Goal: Contribute content: Add original content to the website for others to see

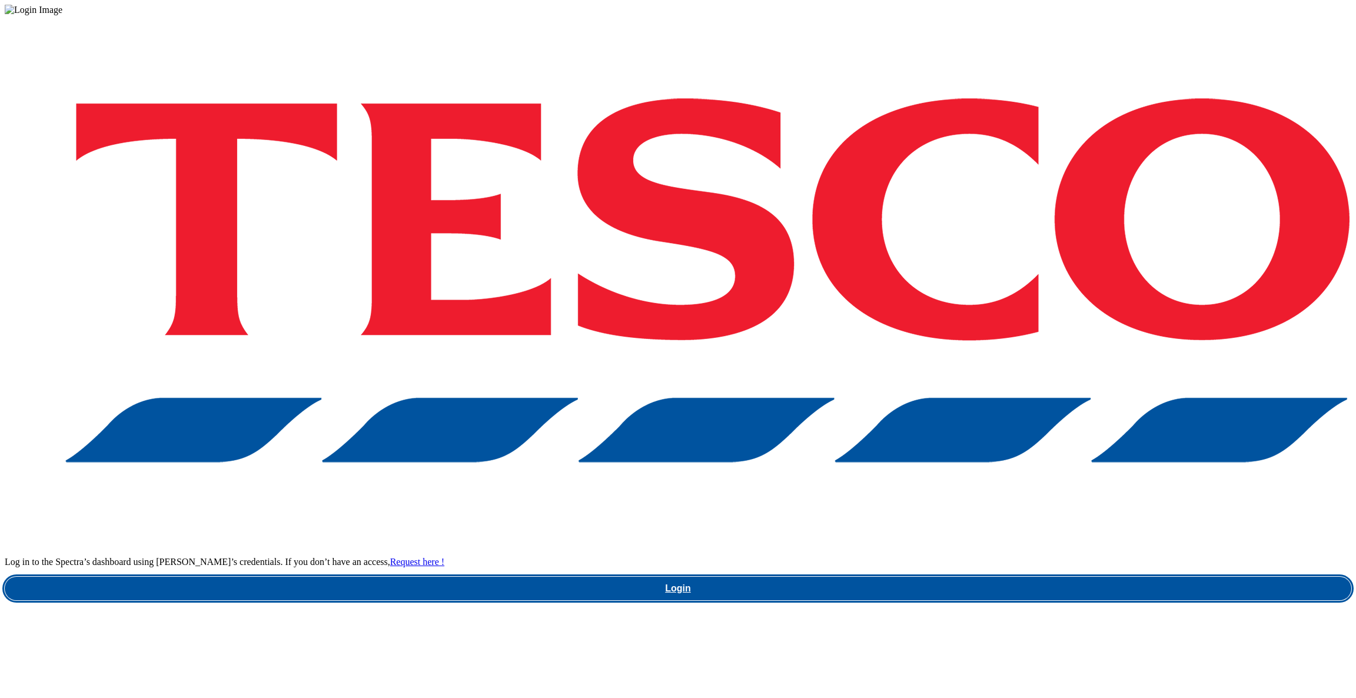
click at [941, 577] on link "Login" at bounding box center [678, 589] width 1347 height 24
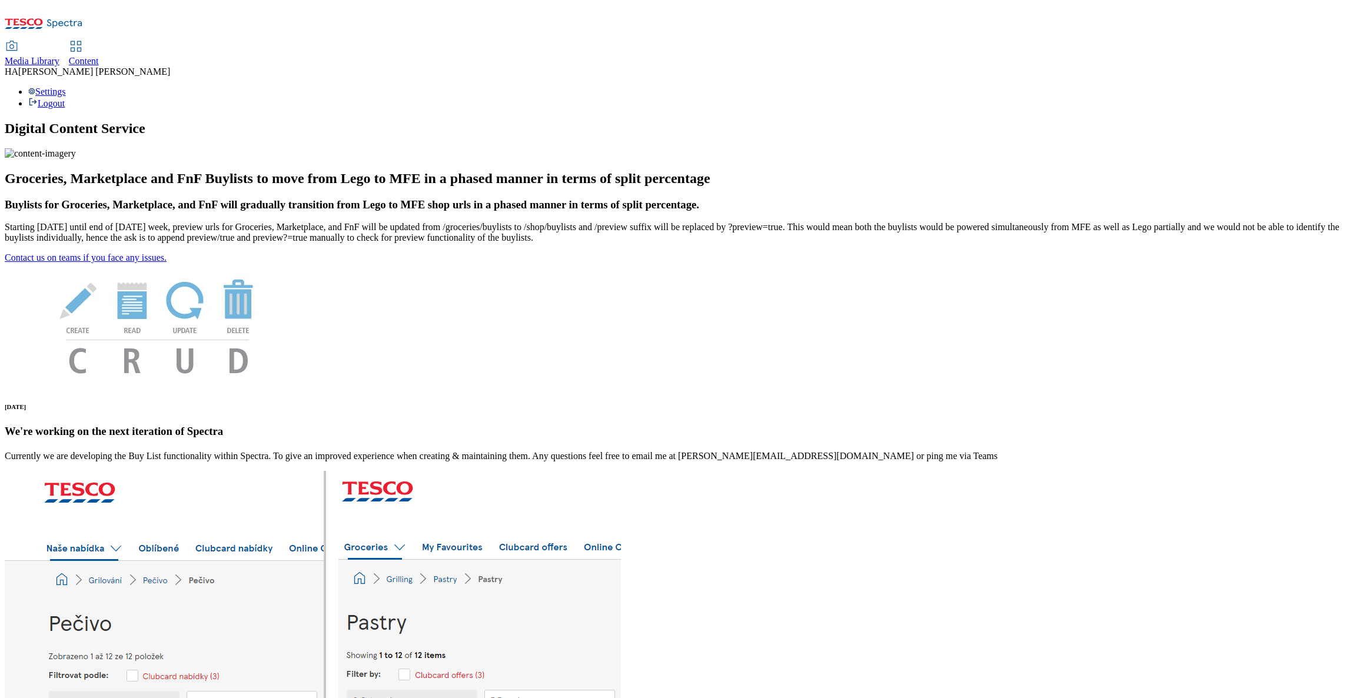
click at [99, 56] on div "Content" at bounding box center [84, 61] width 30 height 11
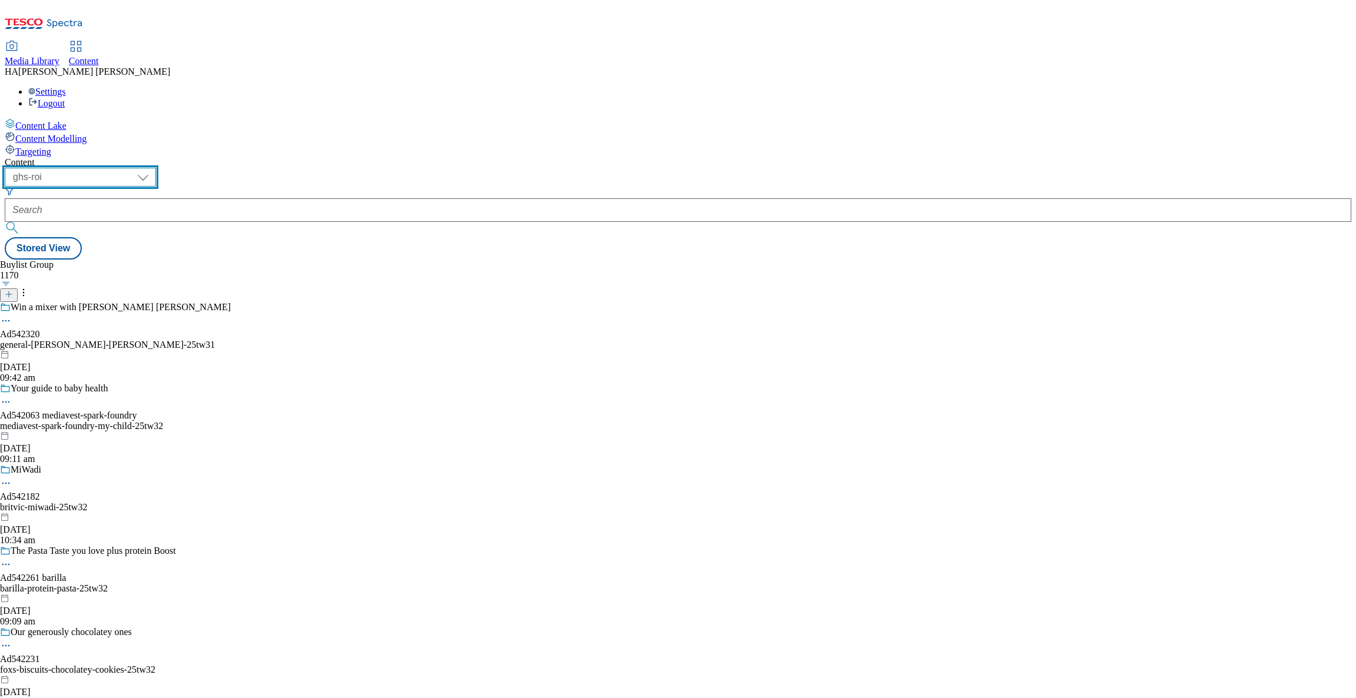
click at [156, 168] on select "ghs-roi ghs-uk" at bounding box center [80, 177] width 151 height 19
select select "ghs-uk"
click at [152, 168] on select "ghs-roi ghs-uk" at bounding box center [80, 177] width 151 height 19
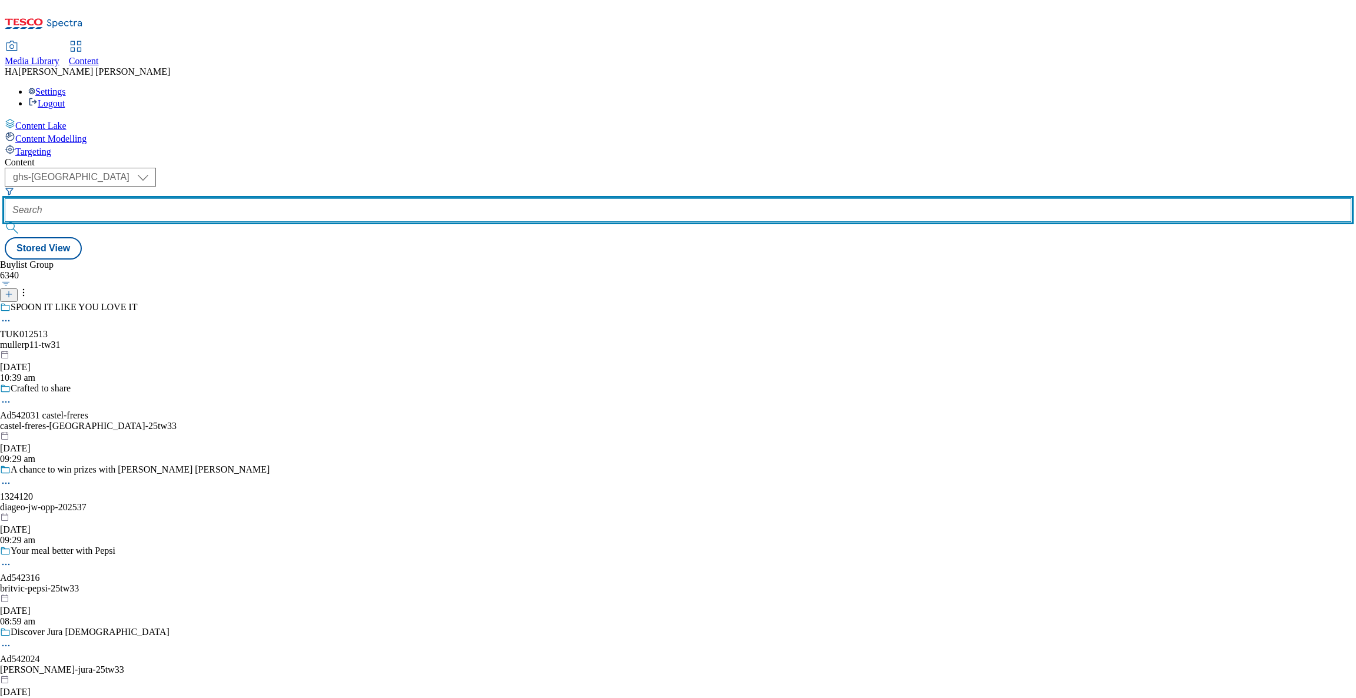
click at [285, 198] on input "text" at bounding box center [678, 210] width 1347 height 24
paste input "new-ranges"
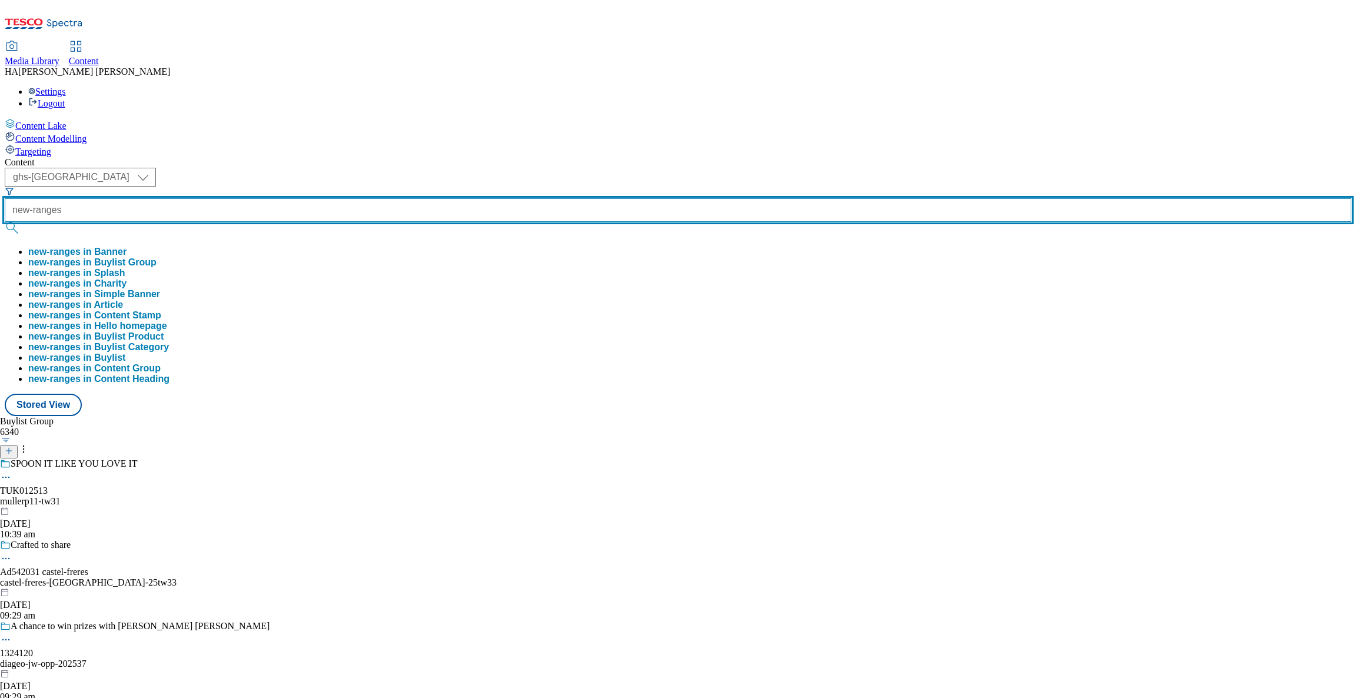
type input "new-ranges"
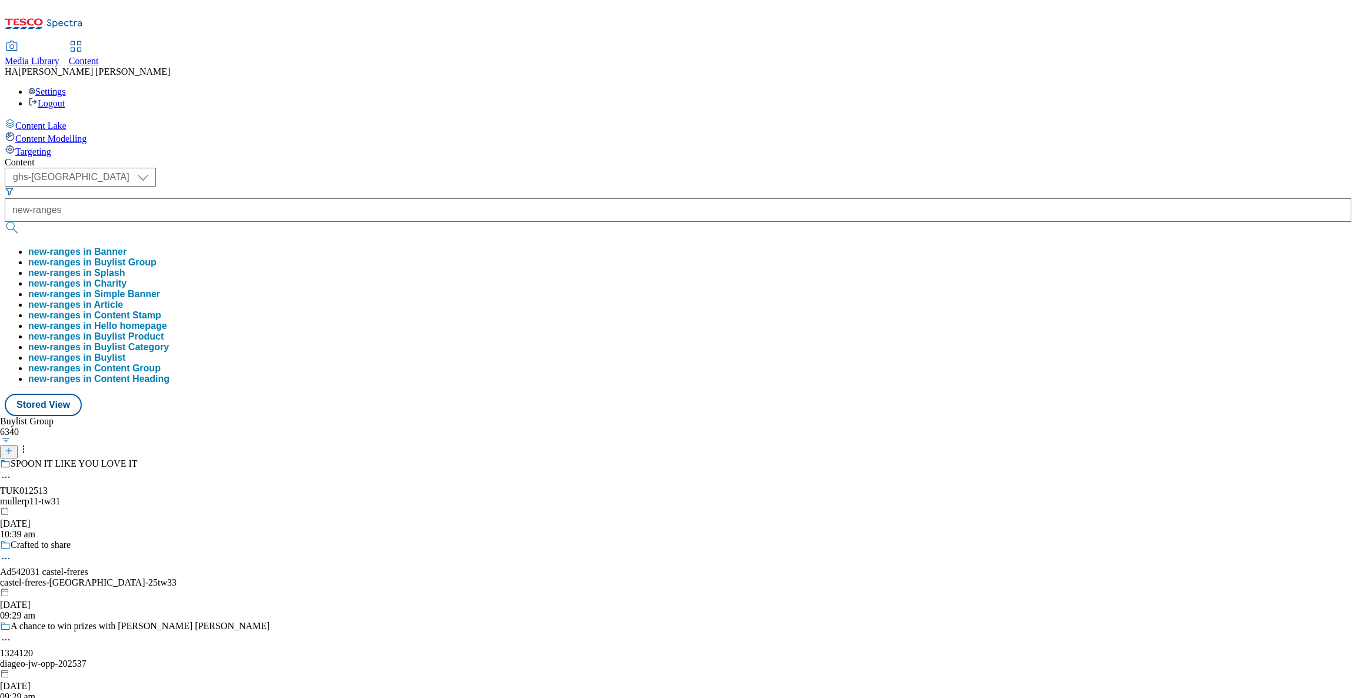
click at [157, 257] on button "new-ranges in Buylist Group" at bounding box center [92, 262] width 128 height 11
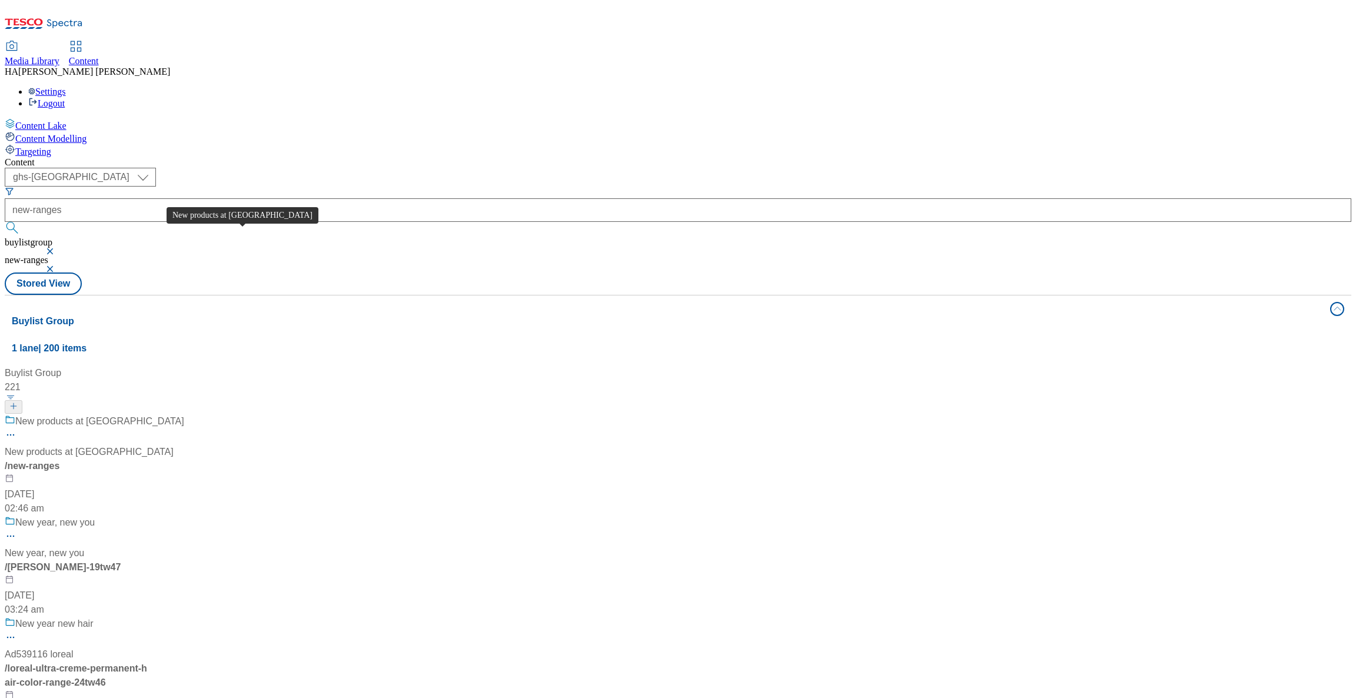
click at [184, 414] on div "New products at Tesco" at bounding box center [99, 421] width 169 height 14
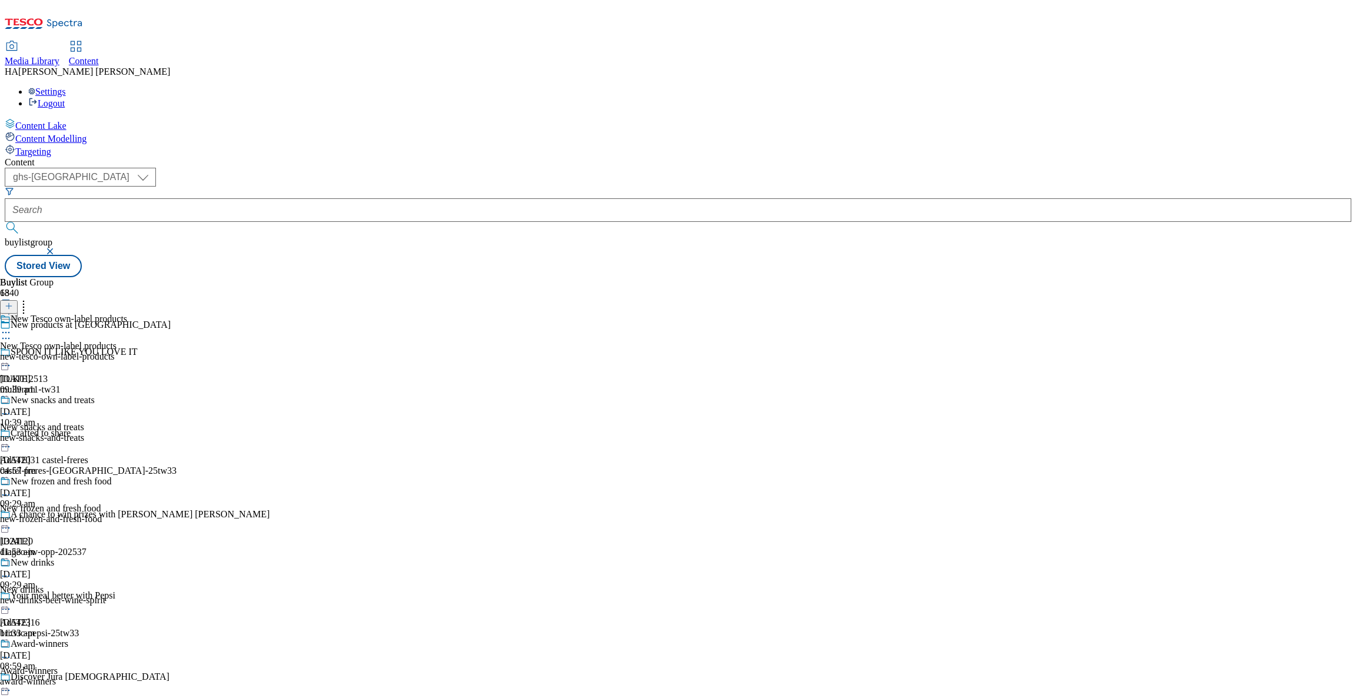
scroll to position [1300, 0]
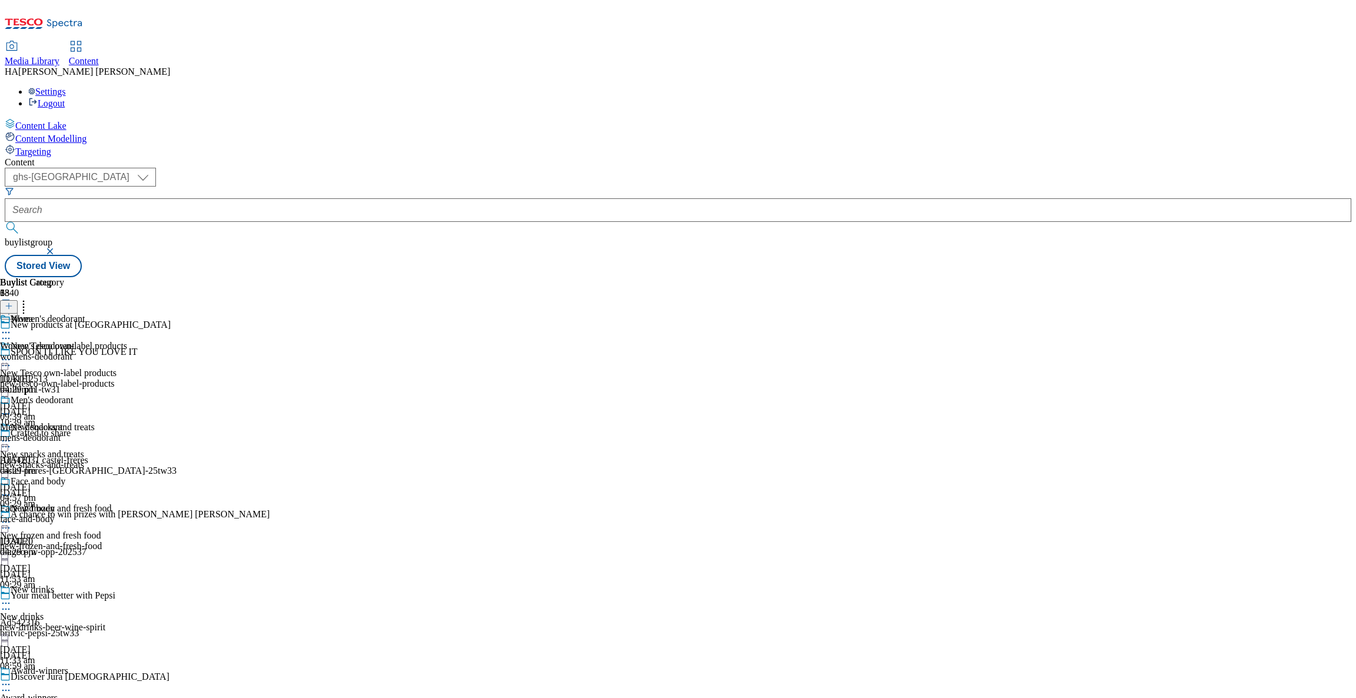
click at [85, 351] on div "womens-deodorant" at bounding box center [42, 356] width 85 height 11
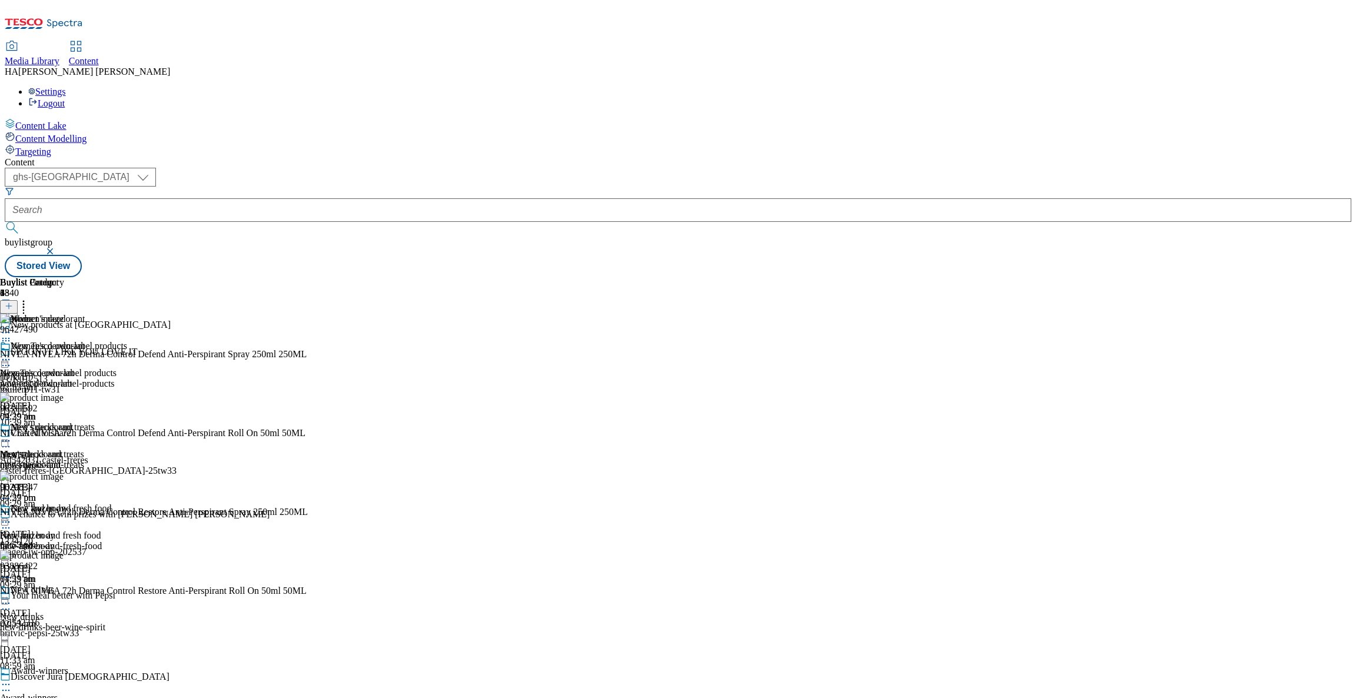
scroll to position [111, 0]
click at [85, 341] on div "Women's deodorant" at bounding box center [42, 354] width 85 height 27
click at [12, 354] on icon at bounding box center [6, 360] width 12 height 12
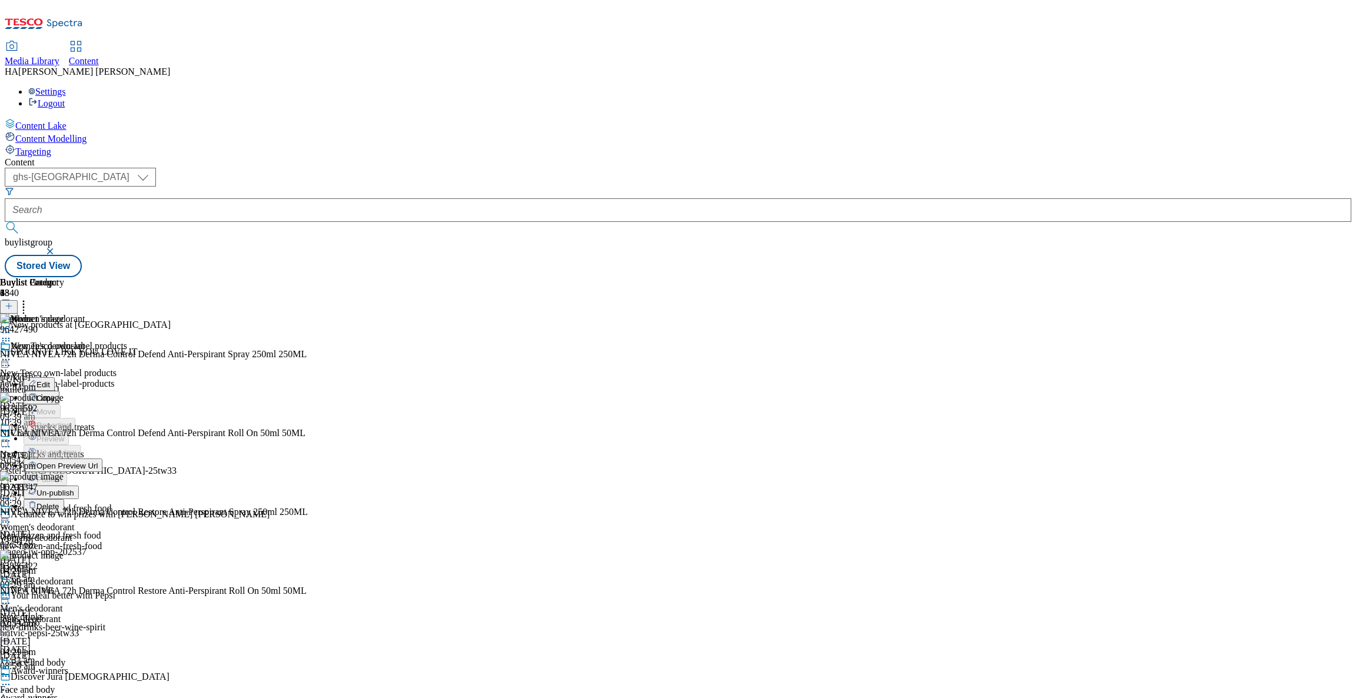
click at [74, 488] on span "Un-publish" at bounding box center [55, 492] width 38 height 9
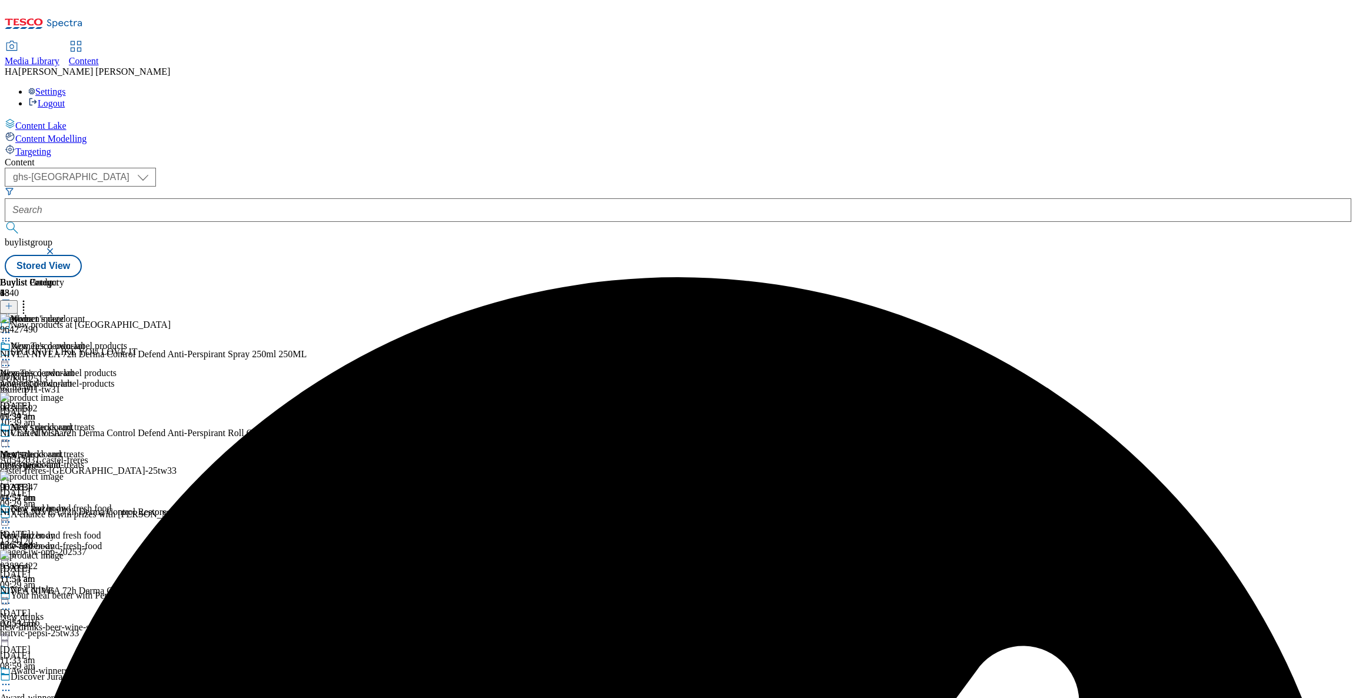
click at [12, 327] on icon at bounding box center [6, 333] width 12 height 12
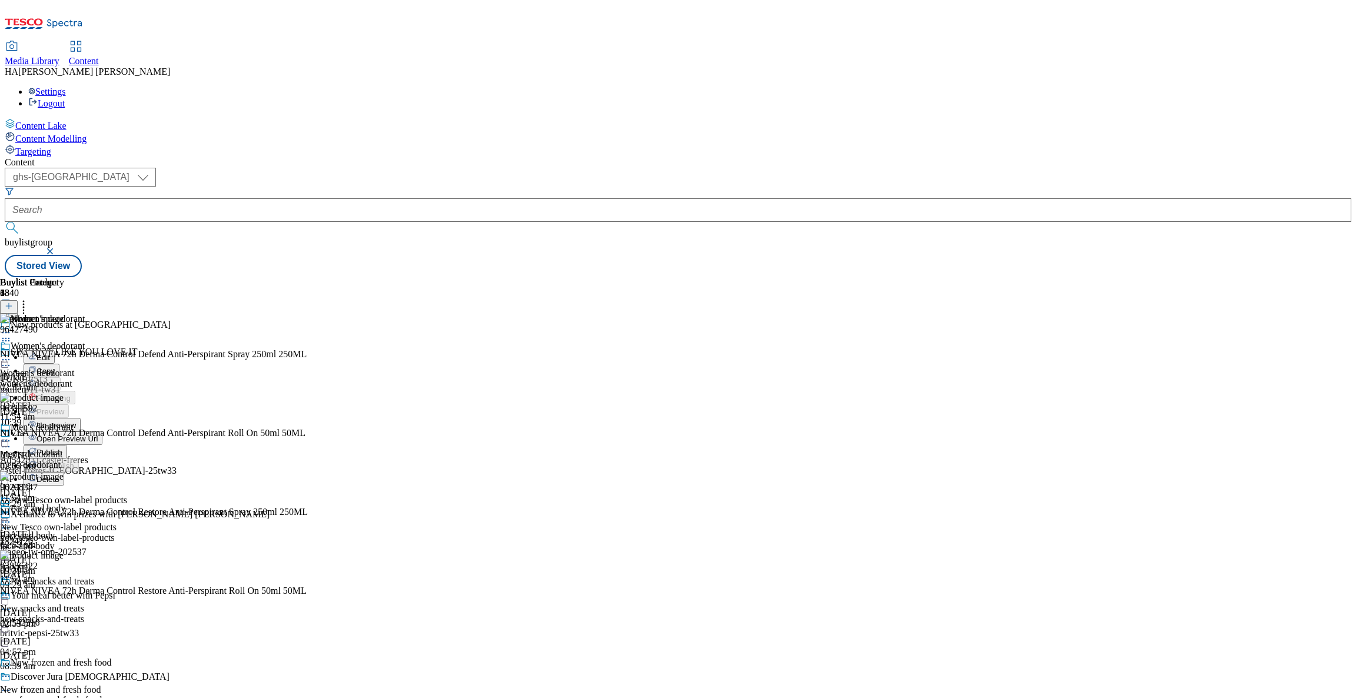
click at [76, 421] on span "Un-preview" at bounding box center [55, 425] width 39 height 9
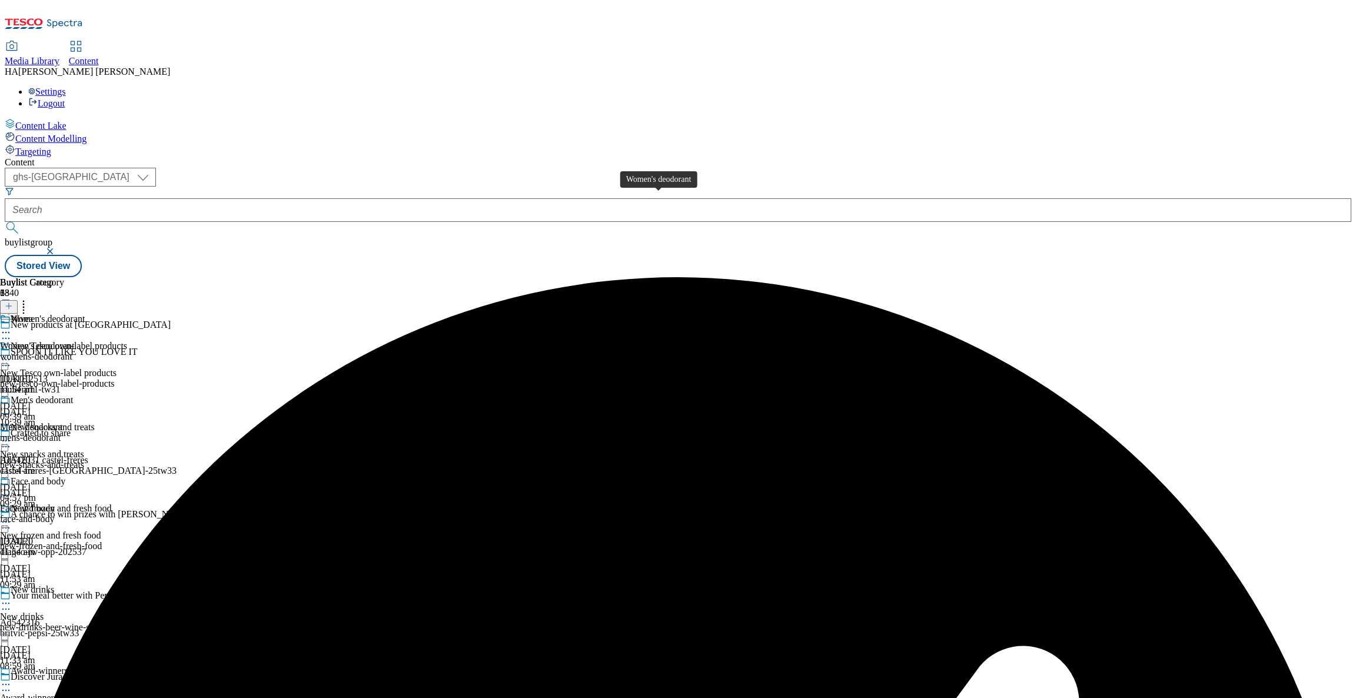
click at [74, 341] on div "Women's deodorant" at bounding box center [37, 346] width 74 height 11
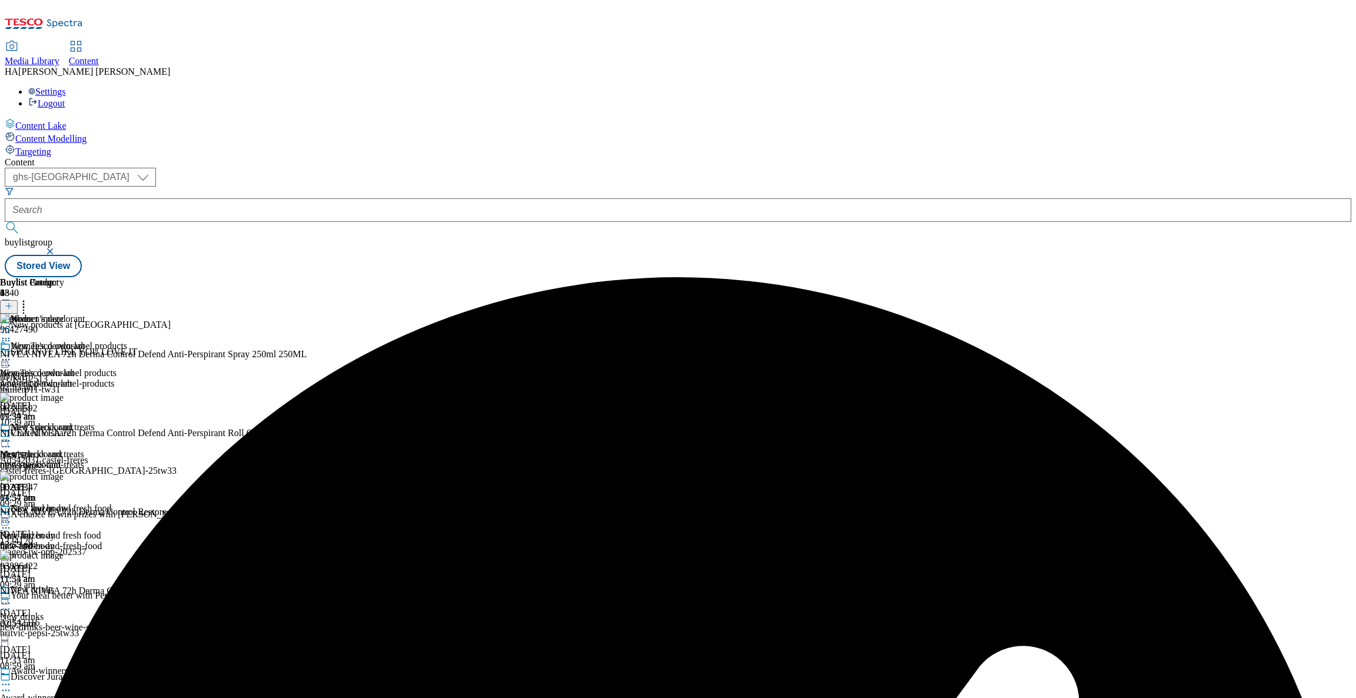
click at [29, 298] on icon at bounding box center [24, 304] width 12 height 12
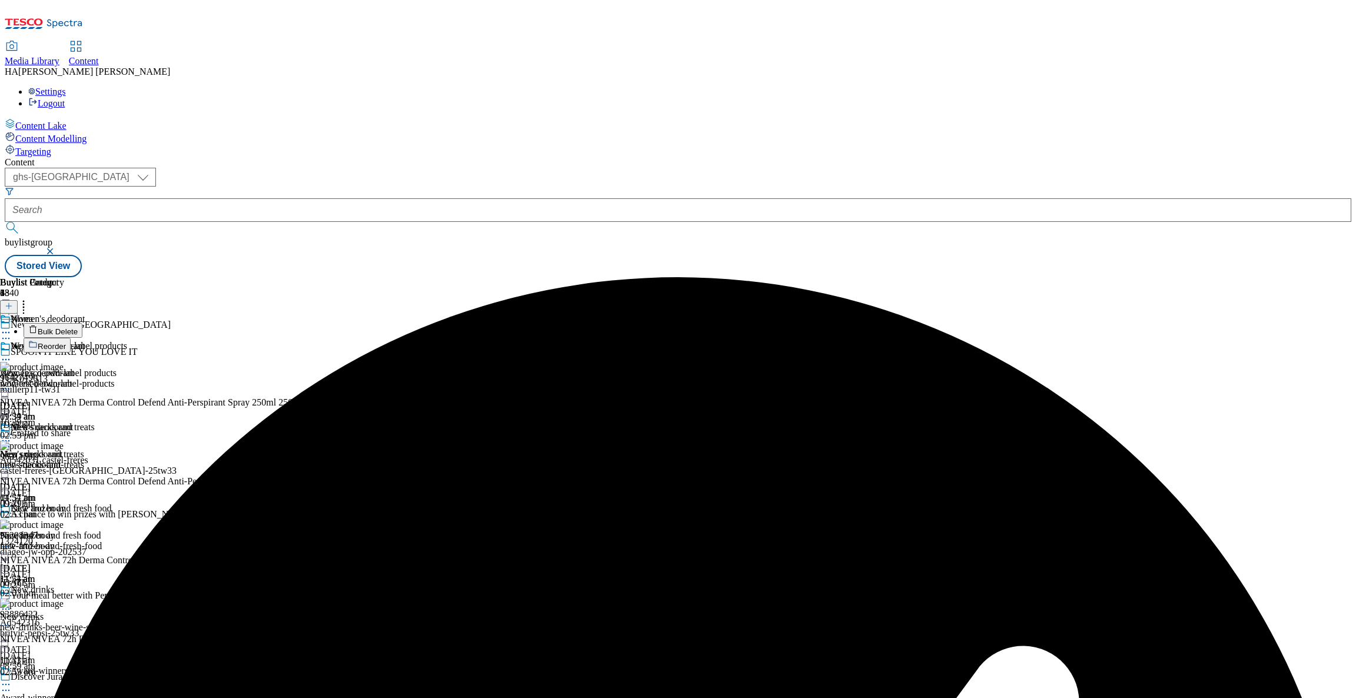
click at [82, 323] on button "Bulk Delete" at bounding box center [53, 330] width 59 height 15
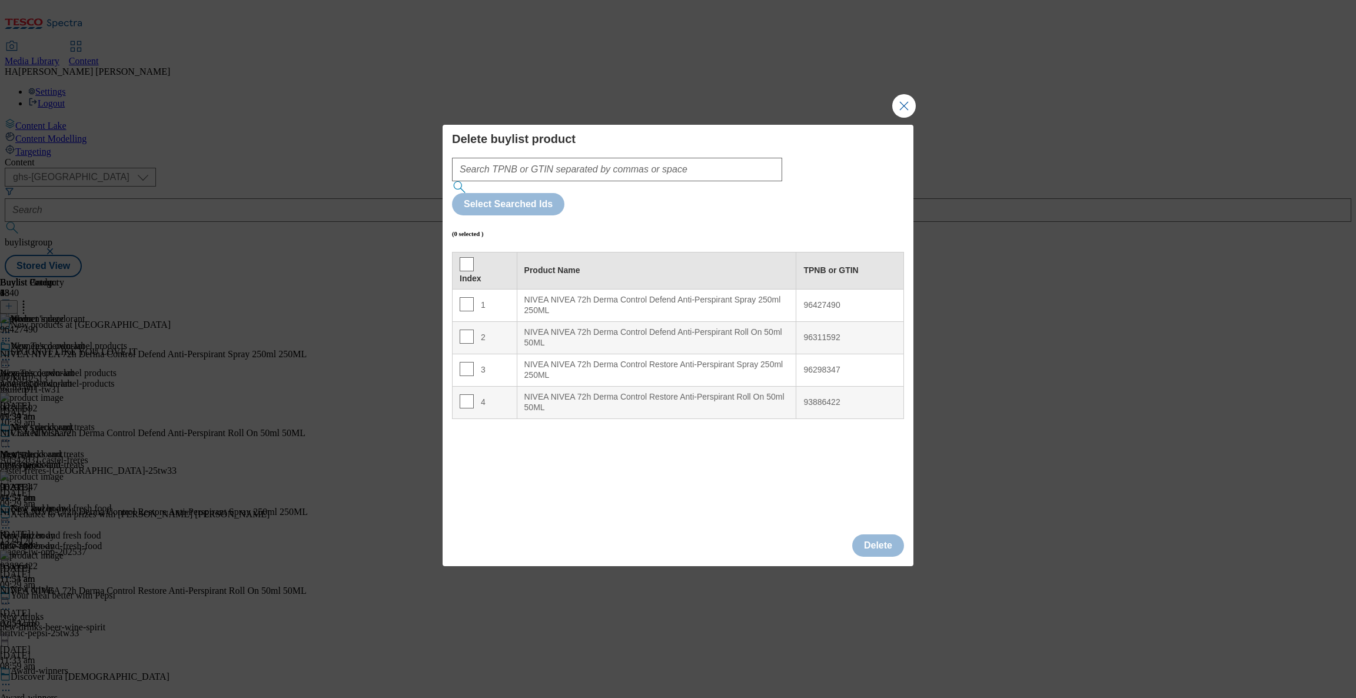
click at [457, 252] on th "Index" at bounding box center [485, 270] width 65 height 37
click at [469, 257] on input "Modal" at bounding box center [467, 264] width 14 height 14
checkbox input "true"
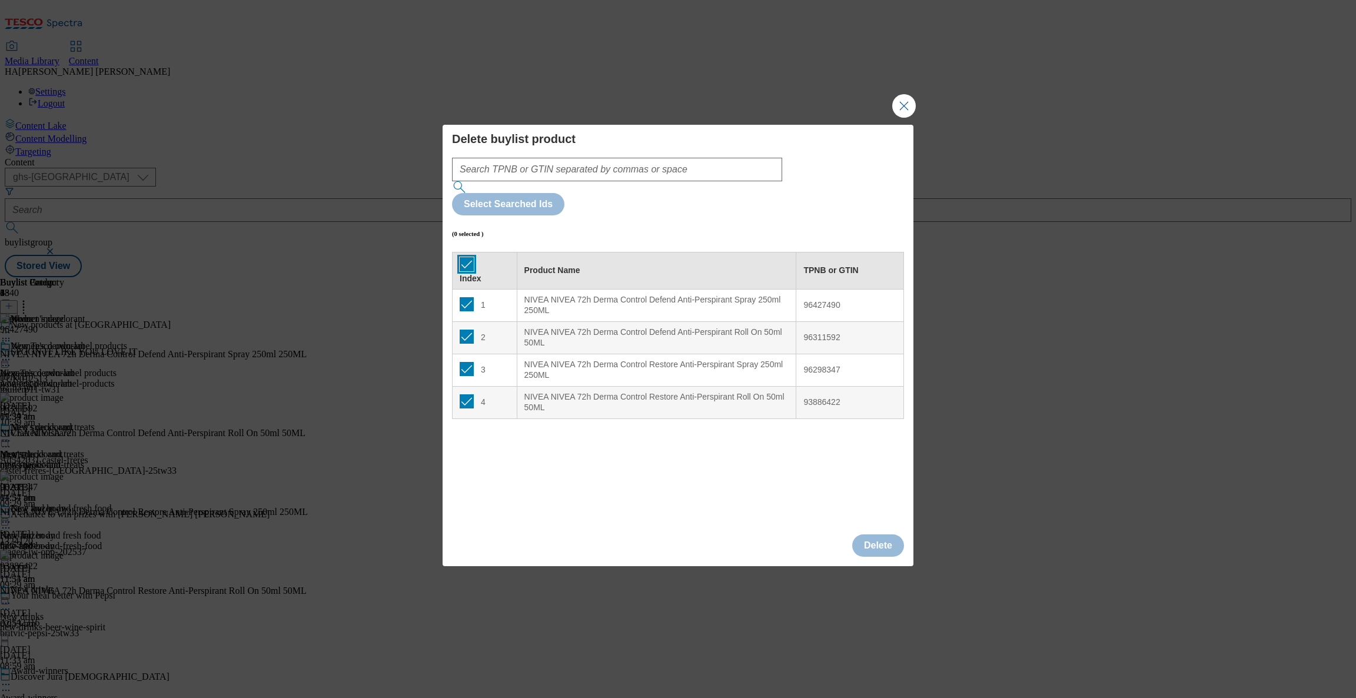
checkbox input "true"
click at [860, 534] on button "Delete" at bounding box center [878, 545] width 52 height 22
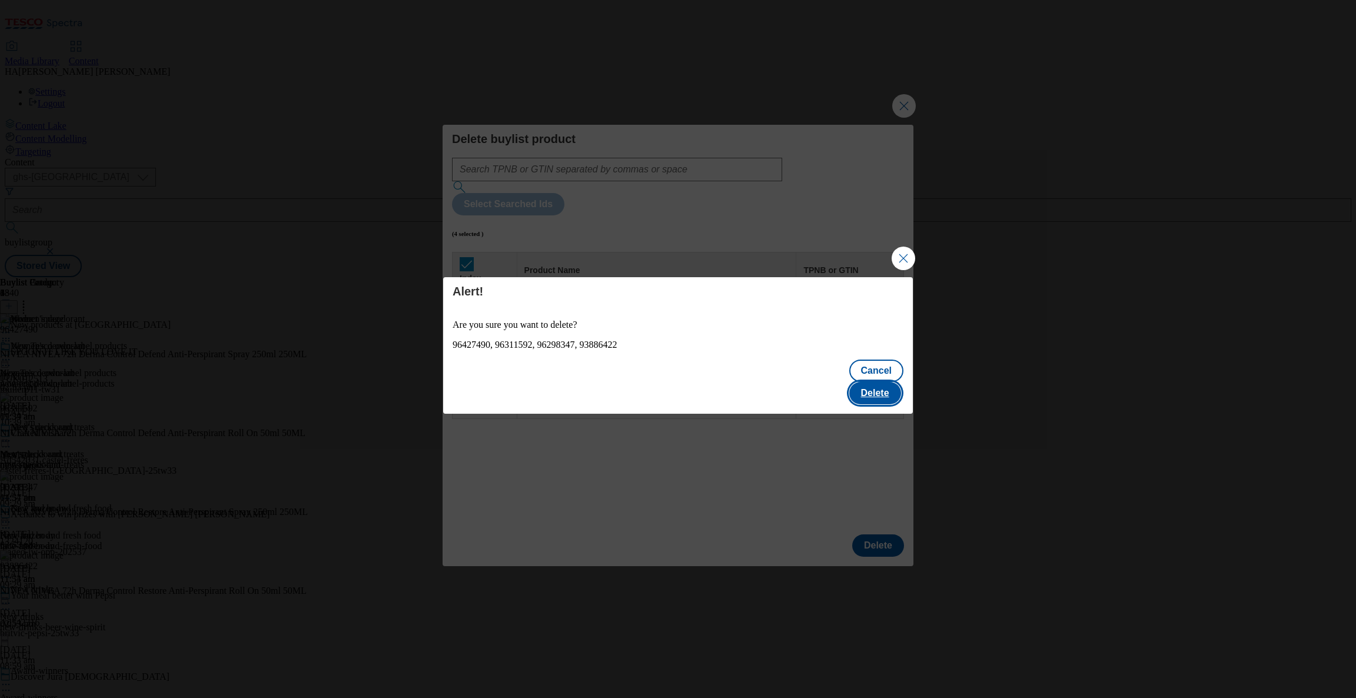
click at [866, 382] on button "Delete" at bounding box center [875, 393] width 52 height 22
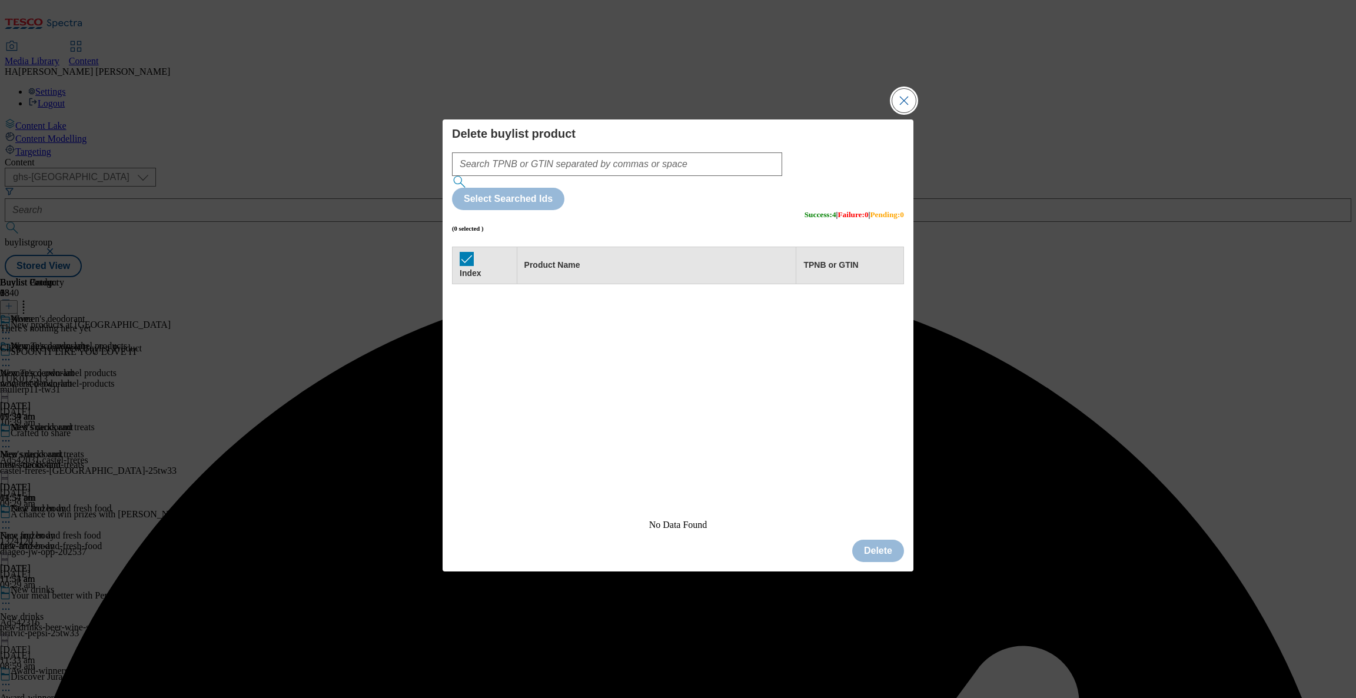
click at [910, 112] on button "Close Modal" at bounding box center [904, 101] width 24 height 24
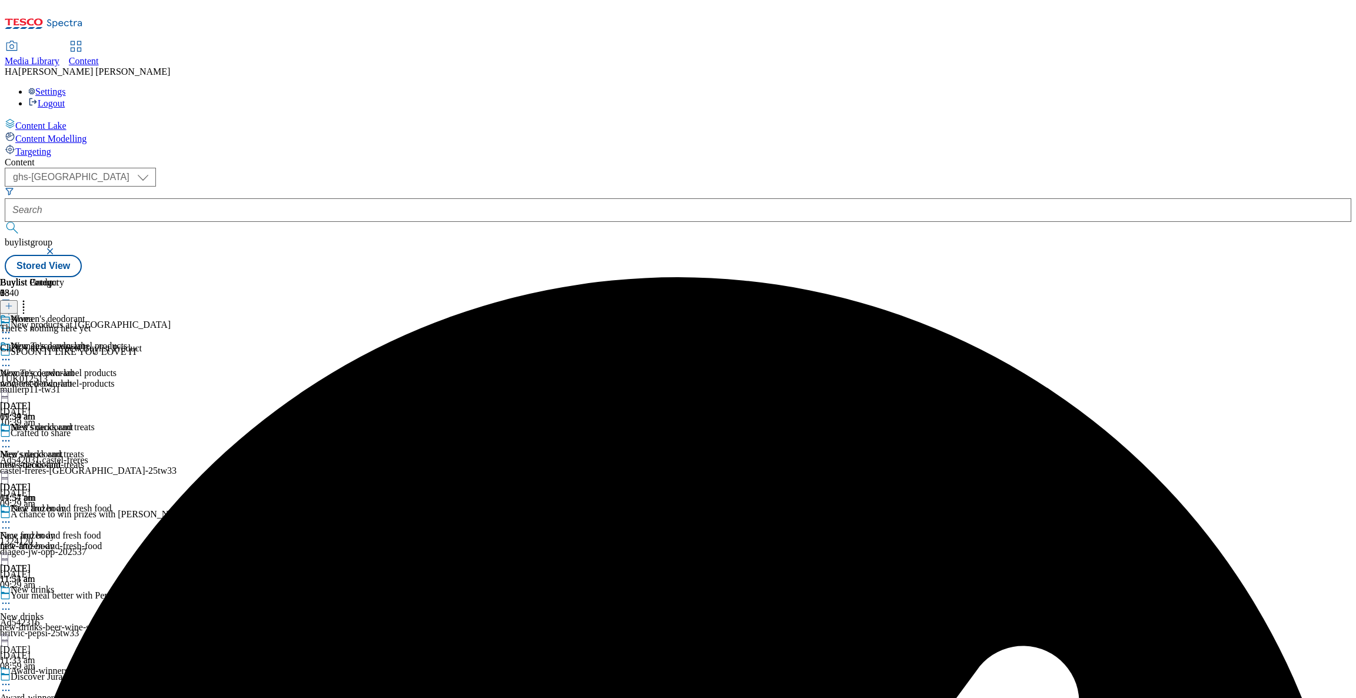
click at [85, 341] on div "Women's deodorant Women's deodorant womens-deodorant 24 Sept 2025 11:54 am" at bounding box center [42, 381] width 85 height 81
click at [85, 378] on div "womens-deodorant" at bounding box center [42, 383] width 85 height 11
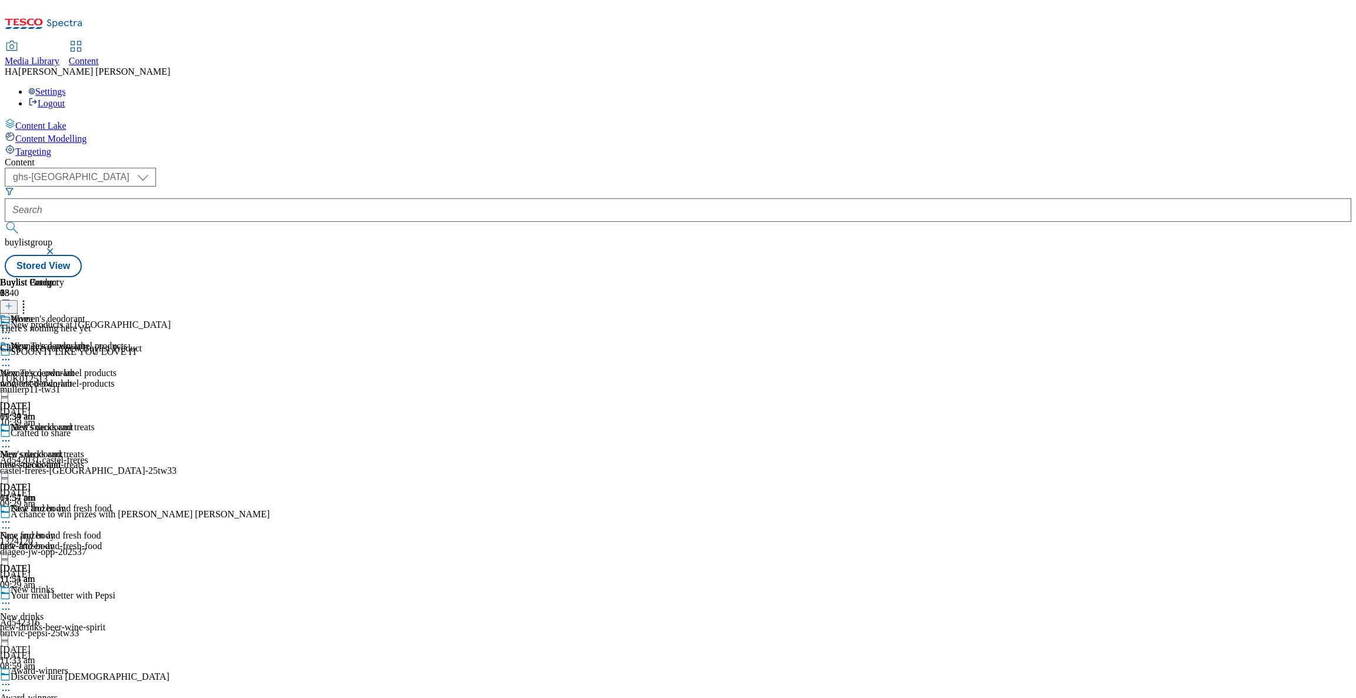
click at [85, 341] on div "Women's deodorant Women's deodorant womens-deodorant 24 Sept 2025 11:54 am" at bounding box center [42, 381] width 85 height 81
click at [142, 323] on div "There's nothing here yet Click + to create new Buylist Product" at bounding box center [71, 338] width 142 height 31
click at [85, 341] on div "Women's deodorant Women's deodorant womens-deodorant 24 Sept 2025 11:54 am" at bounding box center [42, 381] width 85 height 81
click at [13, 302] on icon at bounding box center [9, 306] width 8 height 8
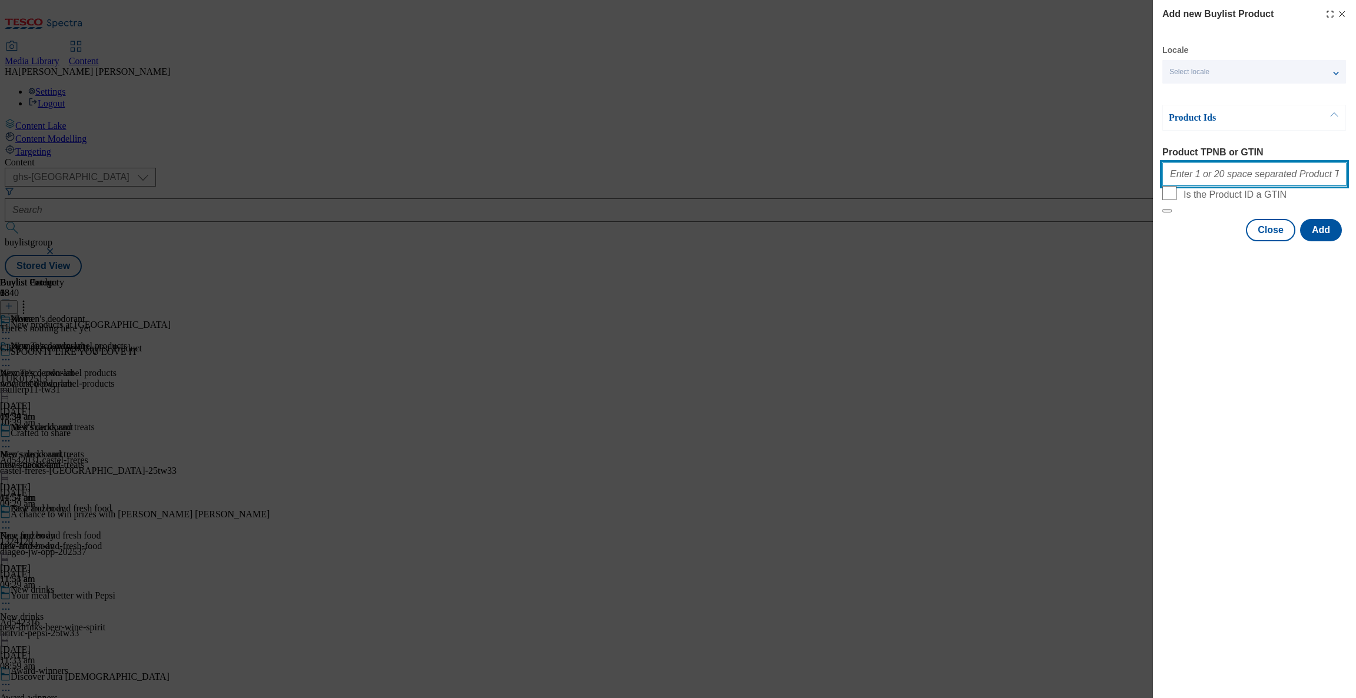
click at [1177, 183] on input "Product TPNB or GTIN" at bounding box center [1254, 174] width 184 height 24
paste input "96427490 96311592 96298347 93886422"
type input "96427490 96311592 96298347 93886422"
click at [1315, 241] on button "Add" at bounding box center [1321, 230] width 42 height 22
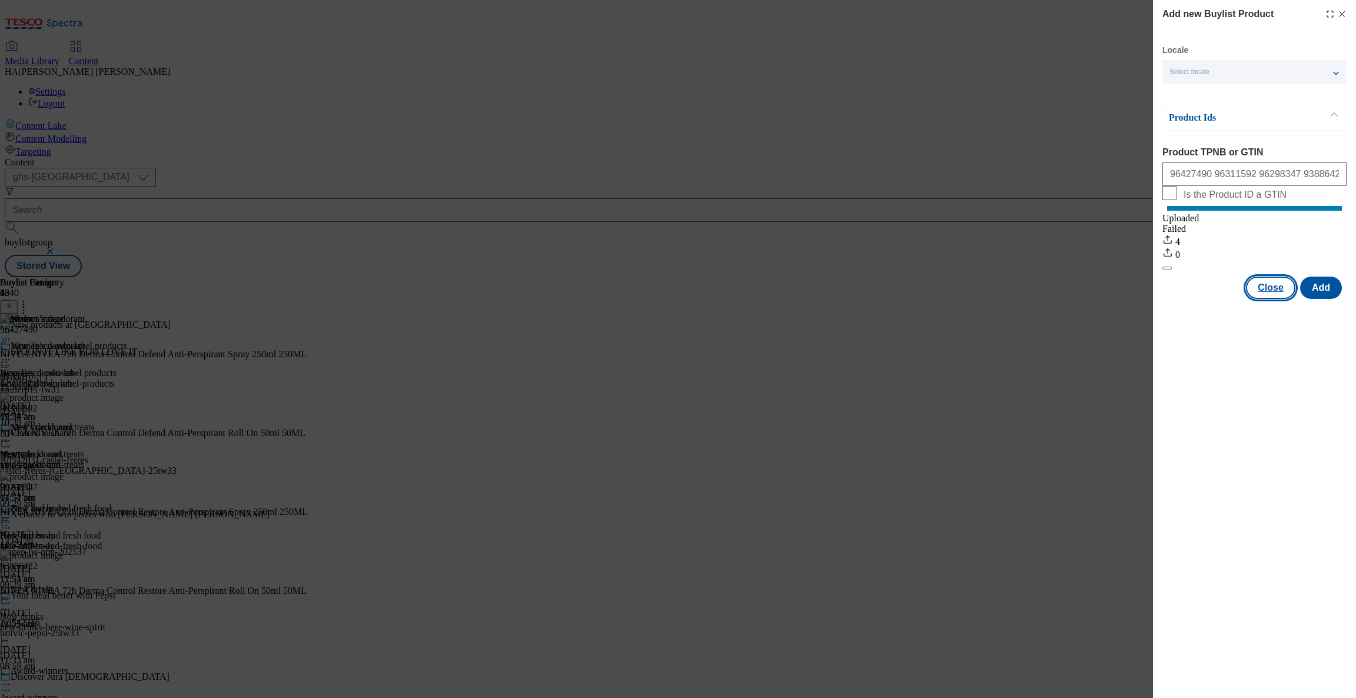
click at [1281, 299] on button "Close" at bounding box center [1270, 288] width 49 height 22
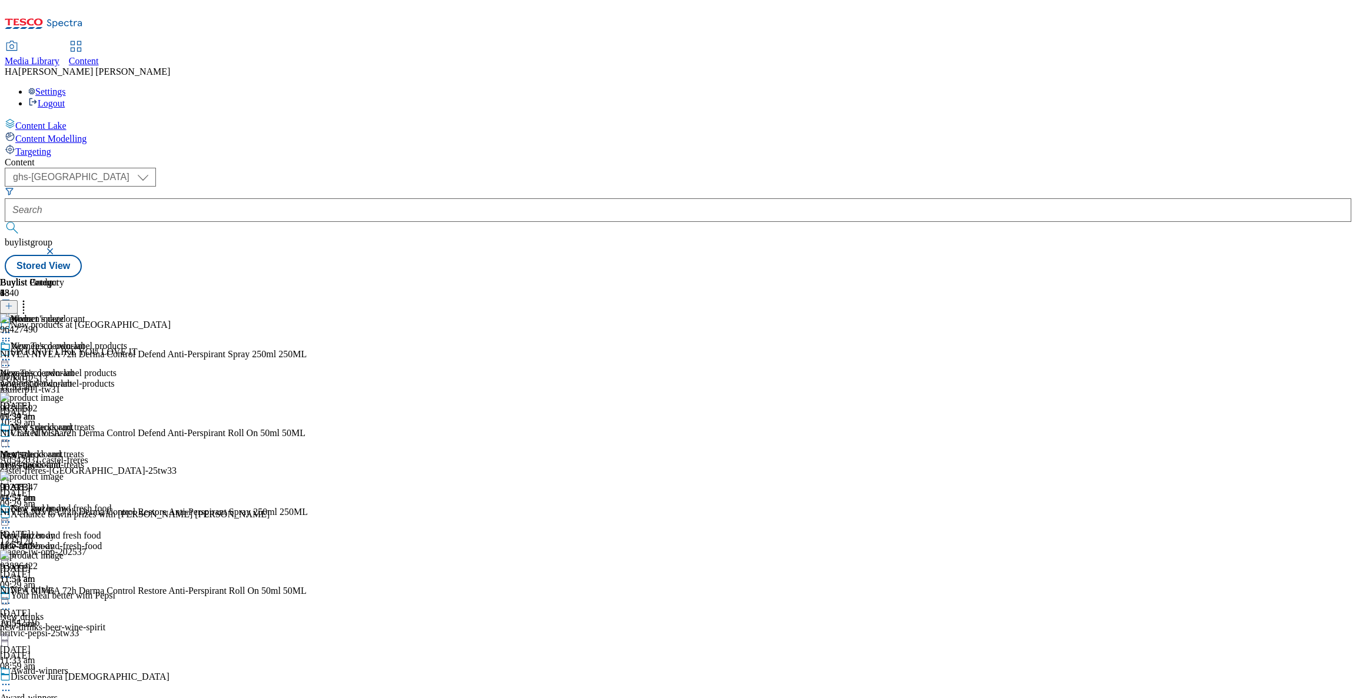
click at [85, 422] on div "Men's deodorant Men's deodorant mens-deodorant 24 Sept 2025 11:54 am" at bounding box center [42, 462] width 85 height 81
click at [85, 378] on div "womens-deodorant" at bounding box center [42, 383] width 85 height 11
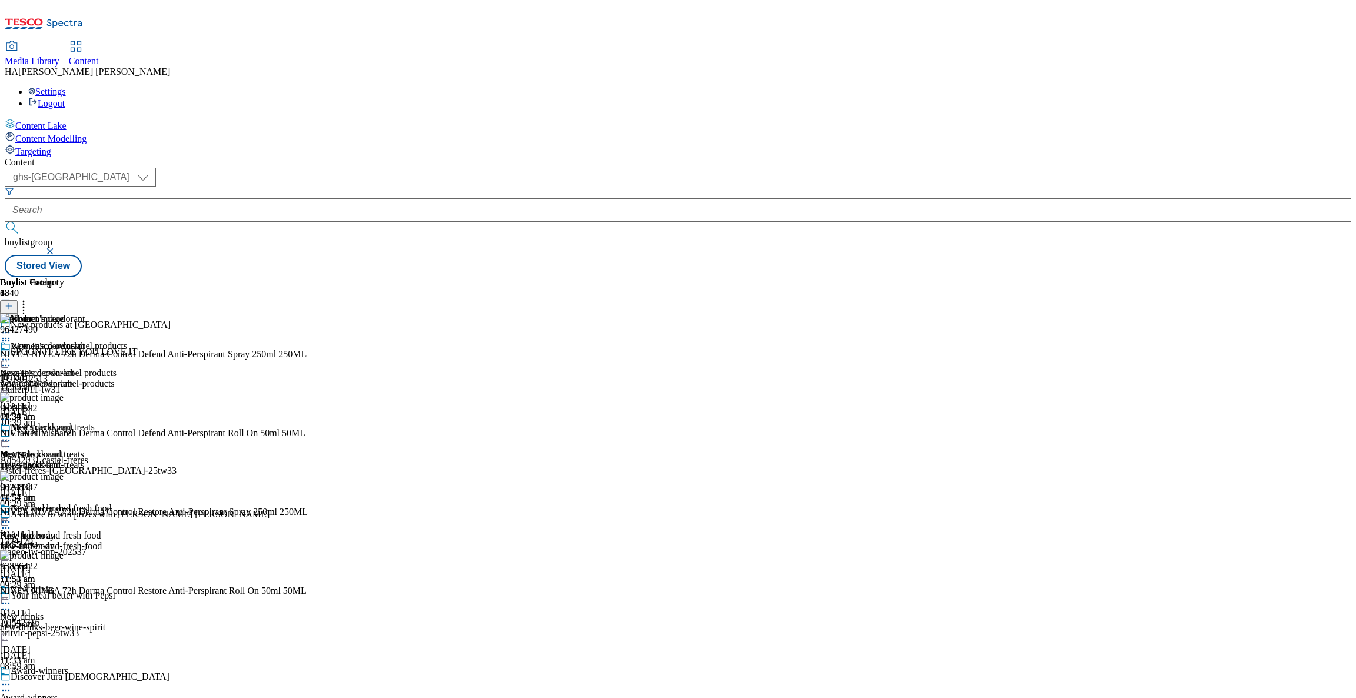
click at [85, 422] on div "Men's deodorant Men's deodorant mens-deodorant 24 Sept 2025 11:54 am" at bounding box center [42, 462] width 85 height 81
click at [85, 378] on div "womens-deodorant" at bounding box center [42, 383] width 85 height 11
click at [85, 422] on div "Men's deodorant Men's deodorant mens-deodorant 24 Sept 2025 11:54 am" at bounding box center [42, 462] width 85 height 81
click at [29, 298] on icon at bounding box center [24, 304] width 12 height 12
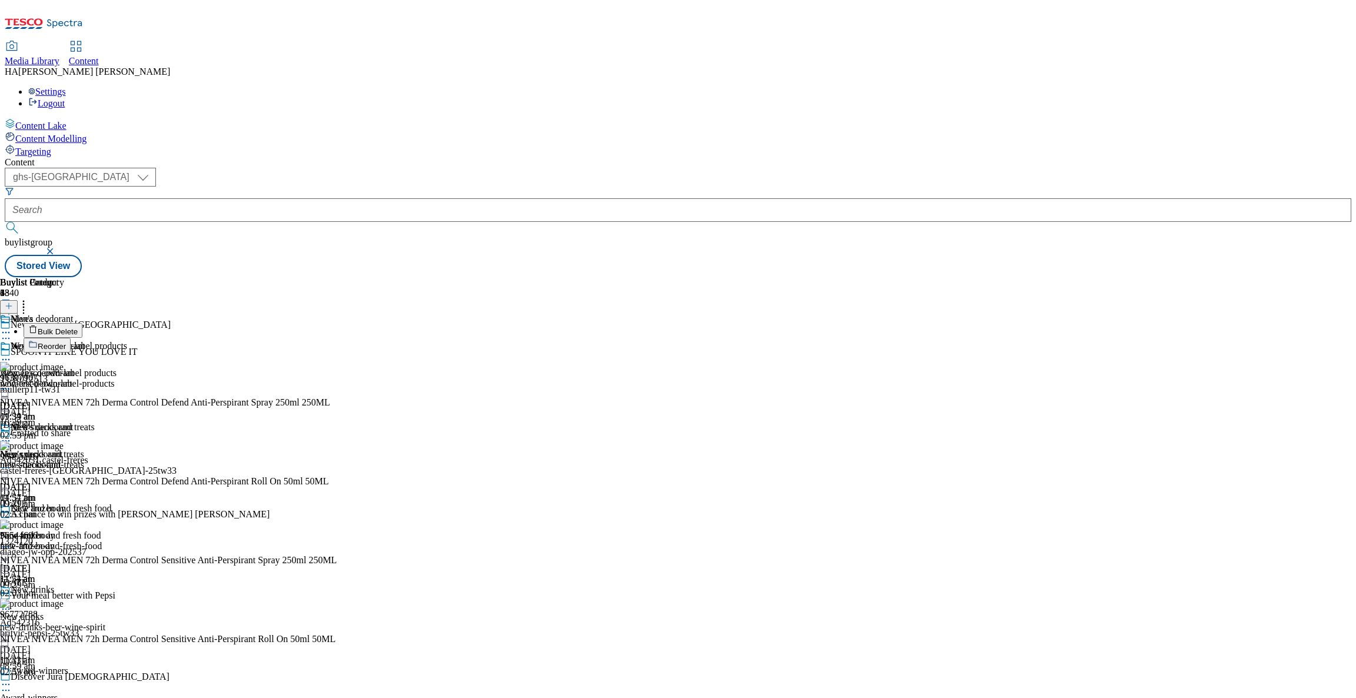
click at [82, 323] on button "Bulk Delete" at bounding box center [53, 330] width 59 height 15
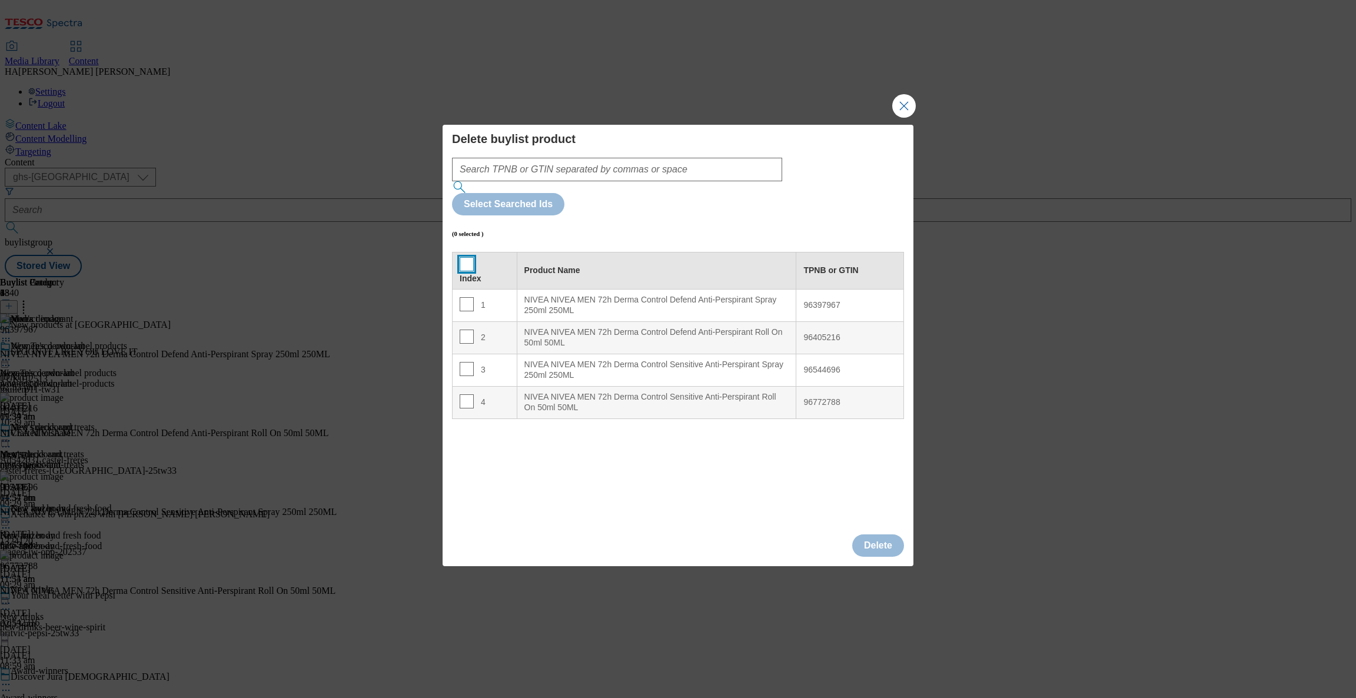
click at [466, 257] on input "Modal" at bounding box center [467, 264] width 14 height 14
checkbox input "true"
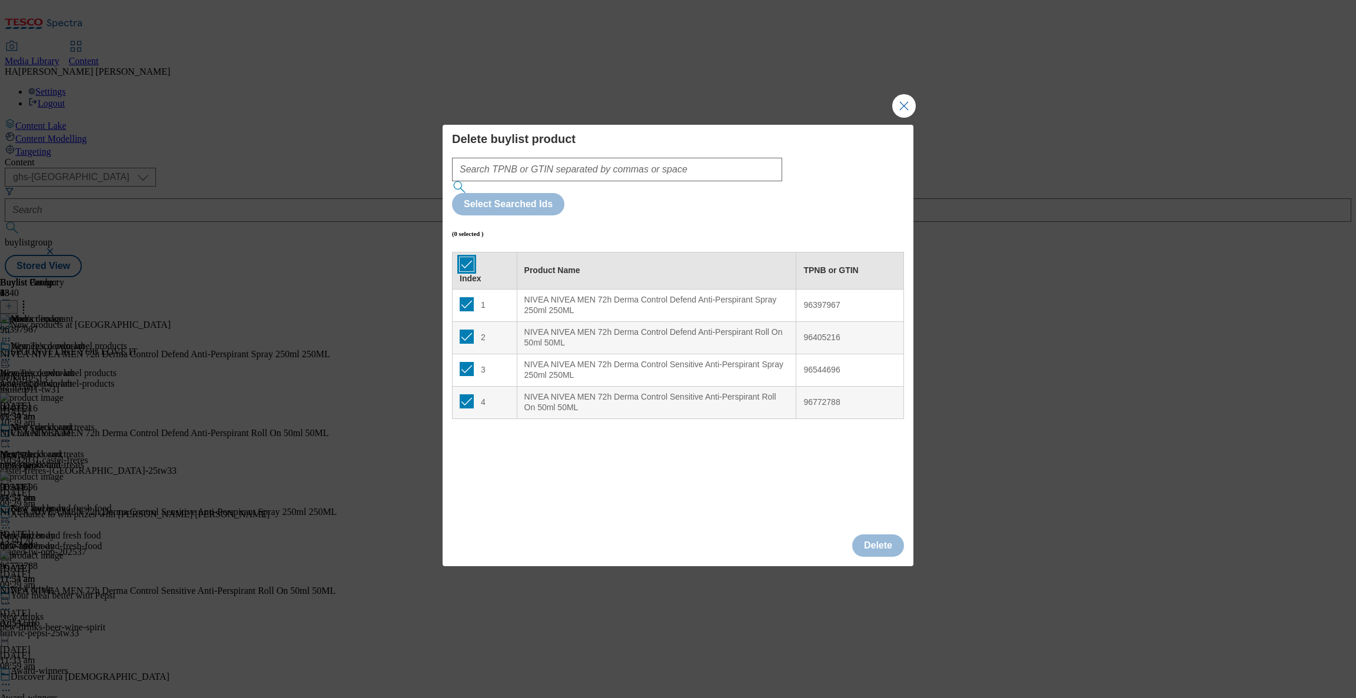
checkbox input "true"
click at [882, 534] on button "Delete" at bounding box center [878, 545] width 52 height 22
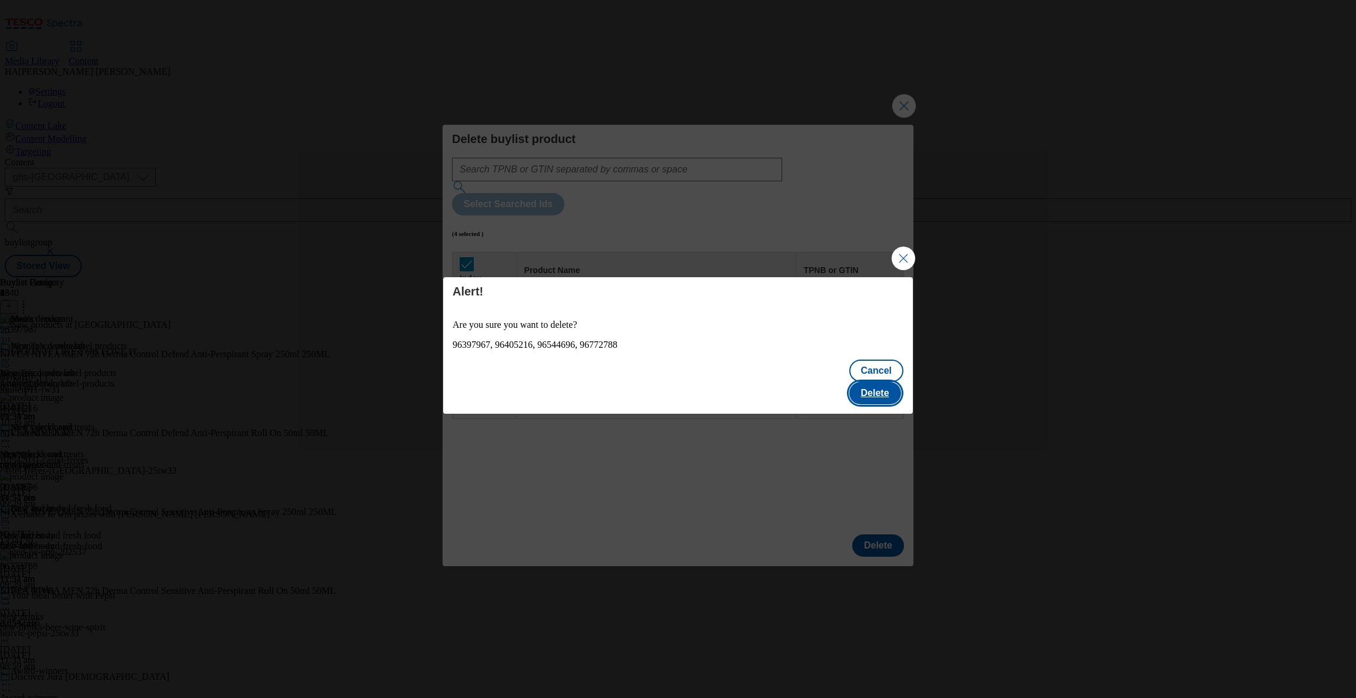
click at [873, 382] on button "Delete" at bounding box center [875, 393] width 52 height 22
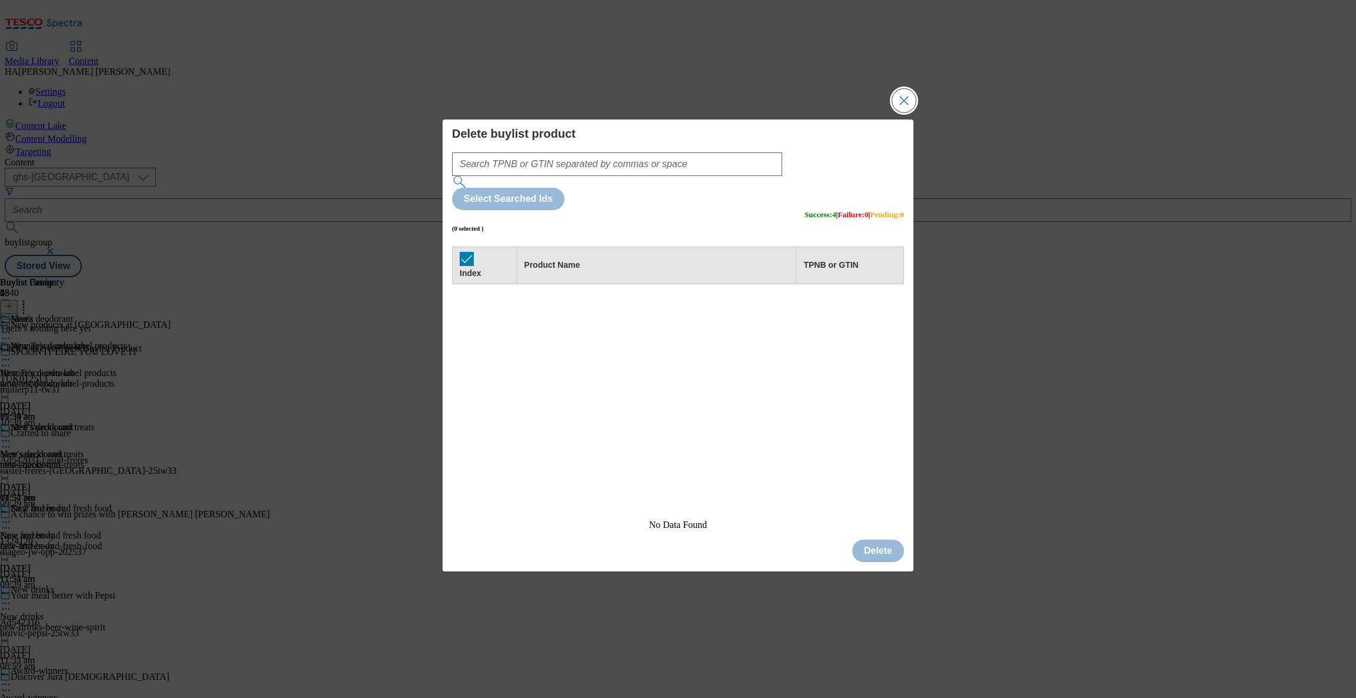
click at [906, 112] on button "Close Modal" at bounding box center [904, 101] width 24 height 24
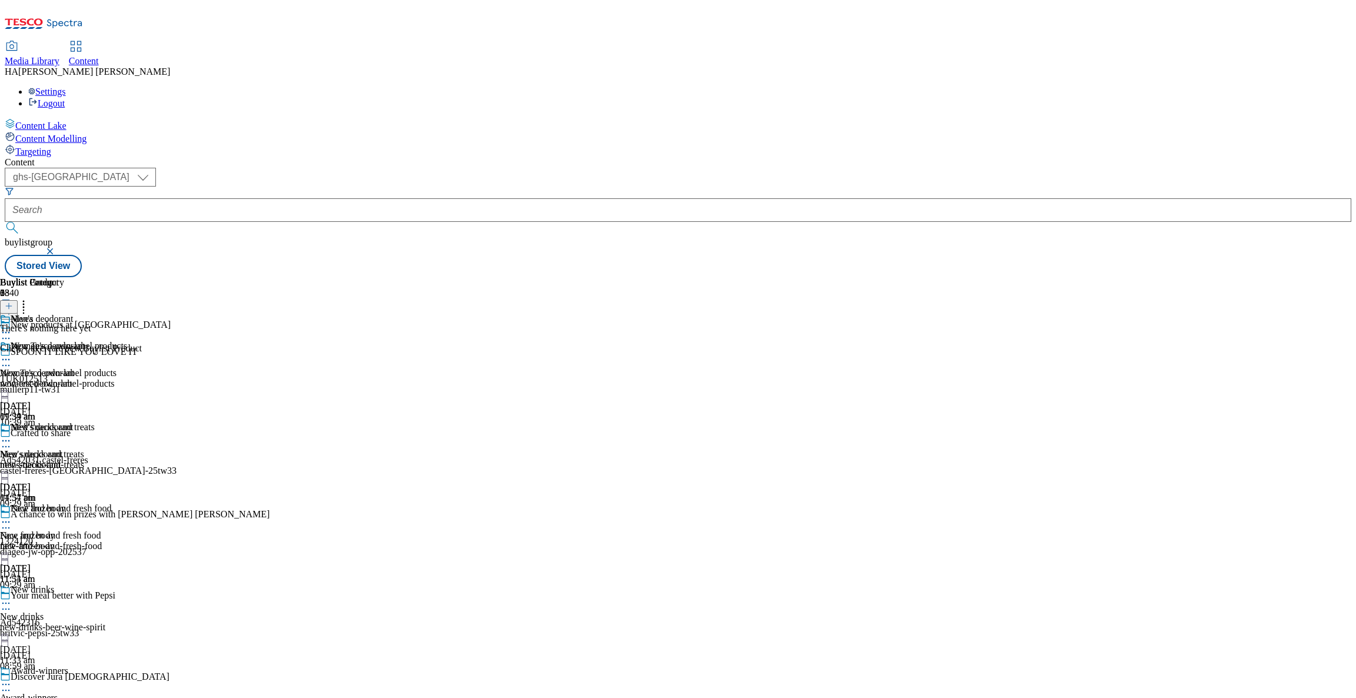
click at [85, 460] on div "mens-deodorant" at bounding box center [42, 465] width 85 height 11
click at [18, 300] on button at bounding box center [9, 307] width 18 height 14
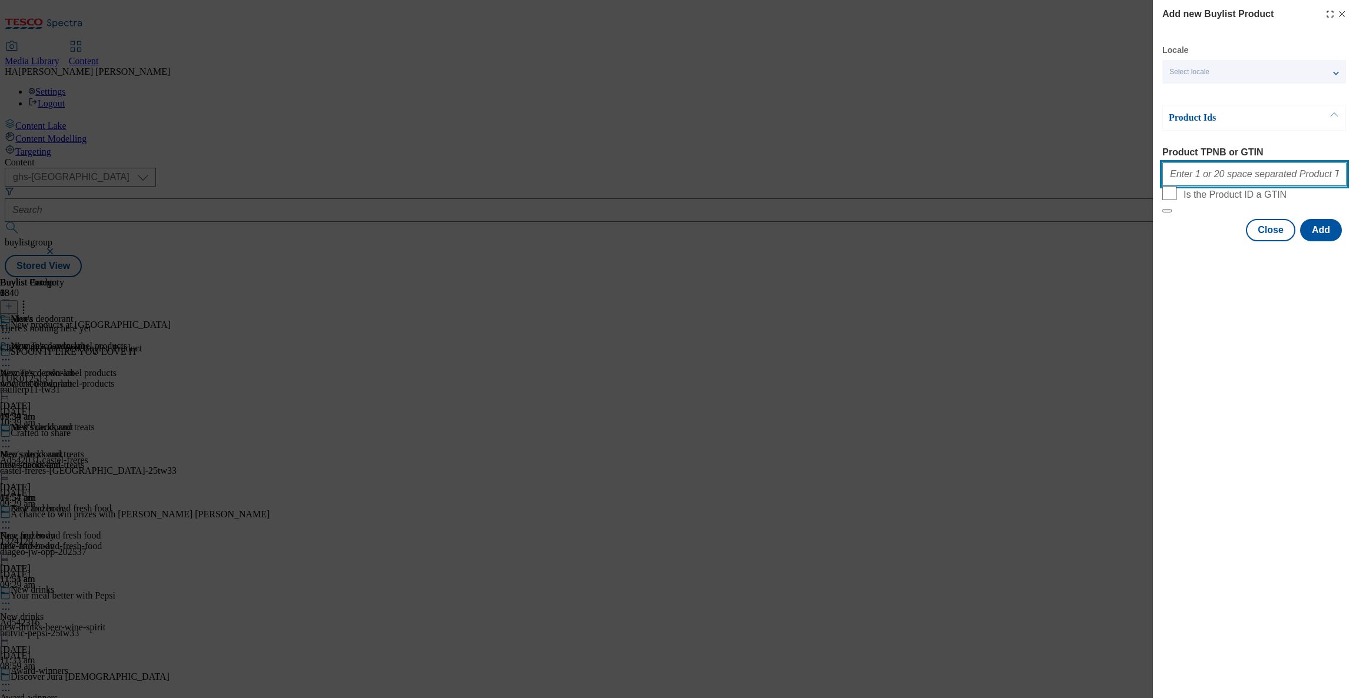
click at [1168, 182] on input "Product TPNB or GTIN" at bounding box center [1254, 174] width 184 height 24
paste input "96397967 96405216 96544696 96772788"
type input "96397967 96405216 96544696 96772788"
click at [1319, 241] on button "Add" at bounding box center [1321, 230] width 42 height 22
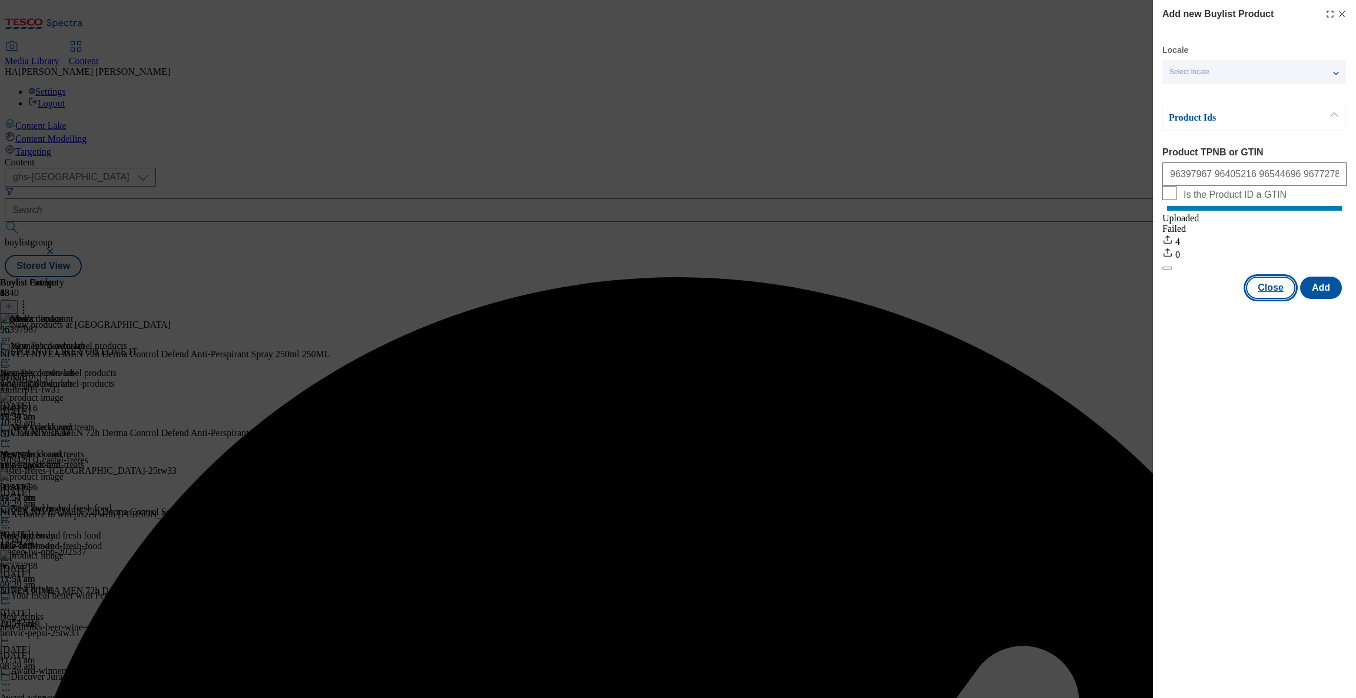
click at [1279, 299] on button "Close" at bounding box center [1270, 288] width 49 height 22
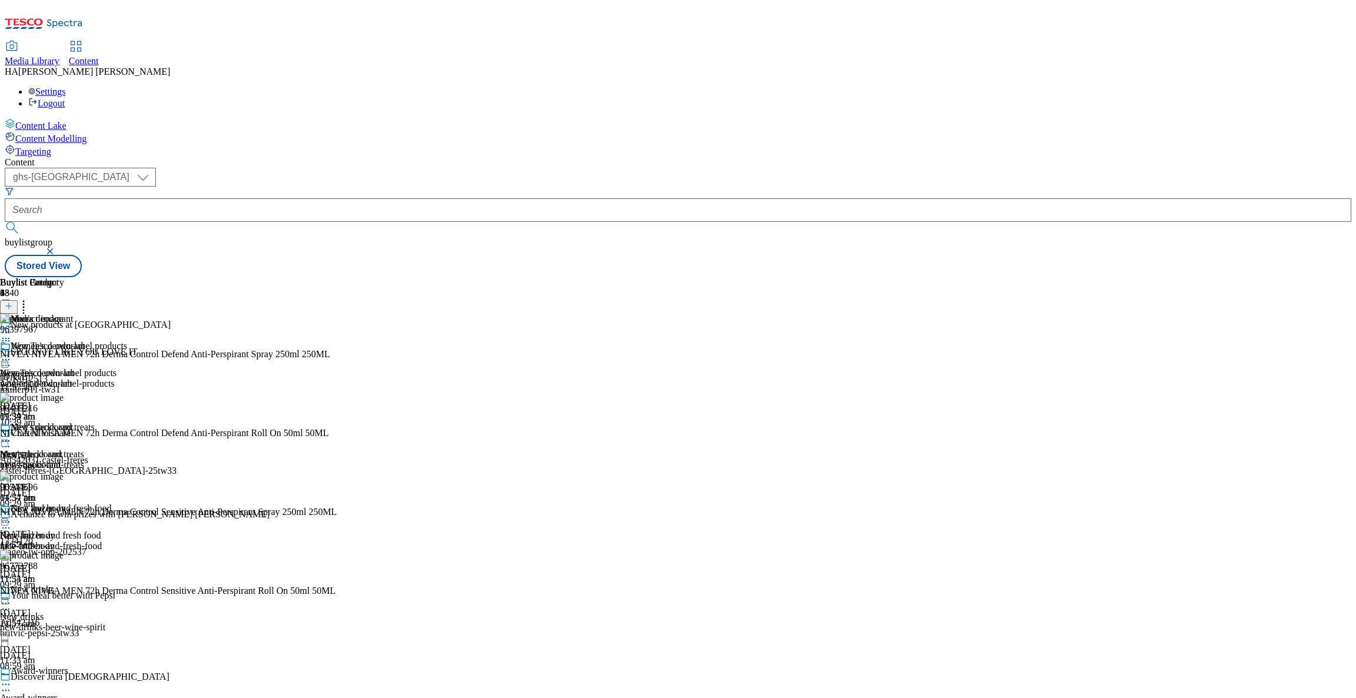
click at [7, 332] on circle at bounding box center [6, 333] width 2 height 2
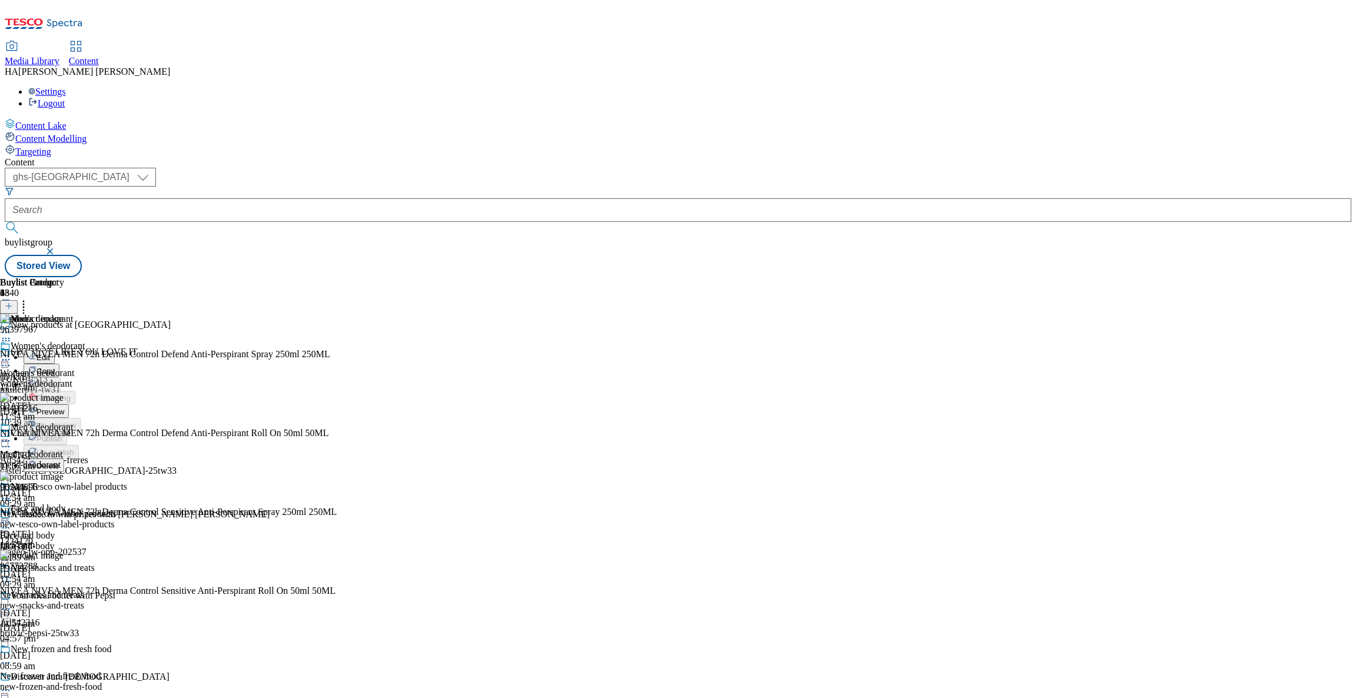
click at [64, 407] on span "Preview" at bounding box center [50, 411] width 28 height 9
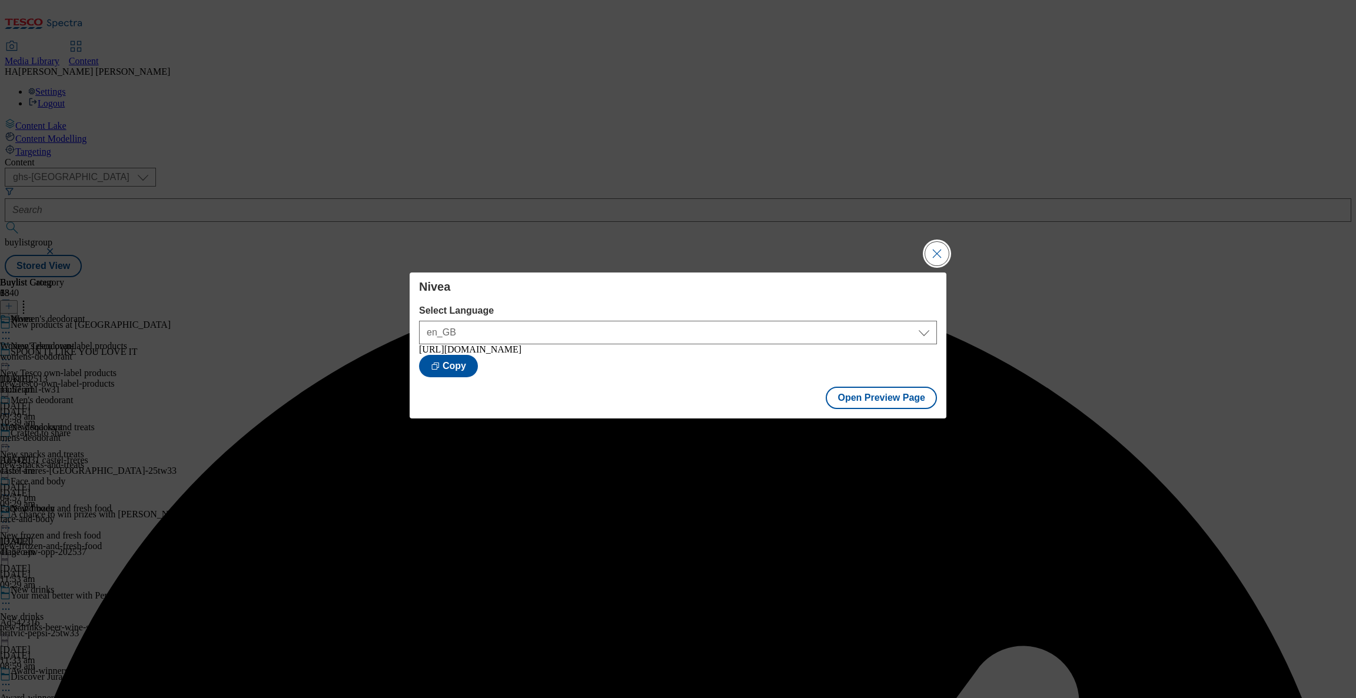
click at [925, 251] on button "Close Modal" at bounding box center [937, 254] width 24 height 24
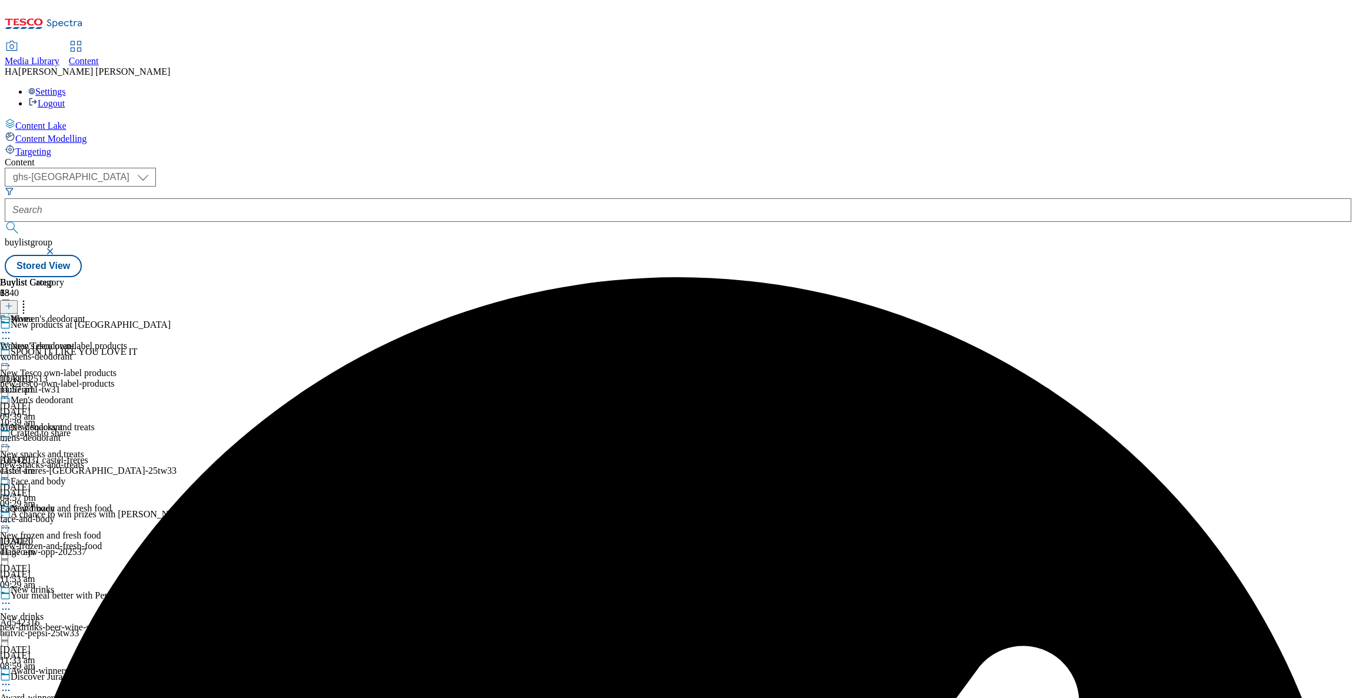
click at [12, 327] on icon at bounding box center [6, 333] width 12 height 12
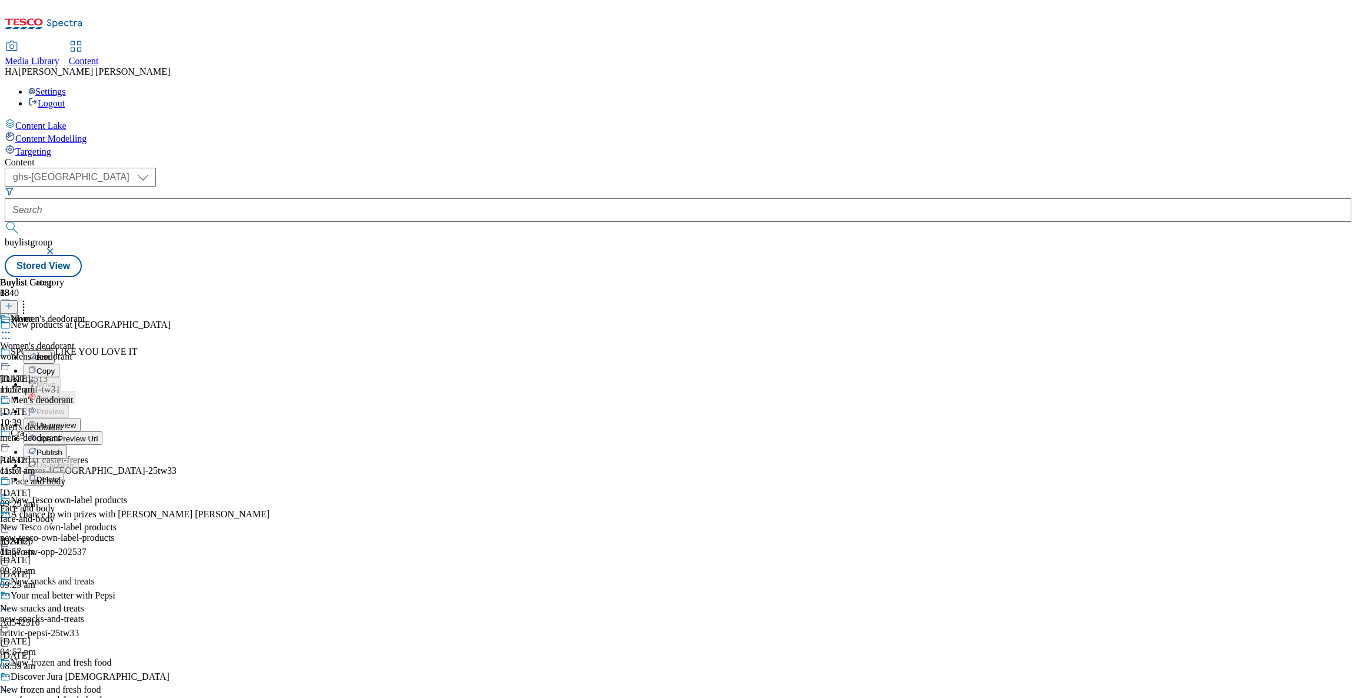
click at [67, 445] on button "Publish" at bounding box center [46, 452] width 44 height 14
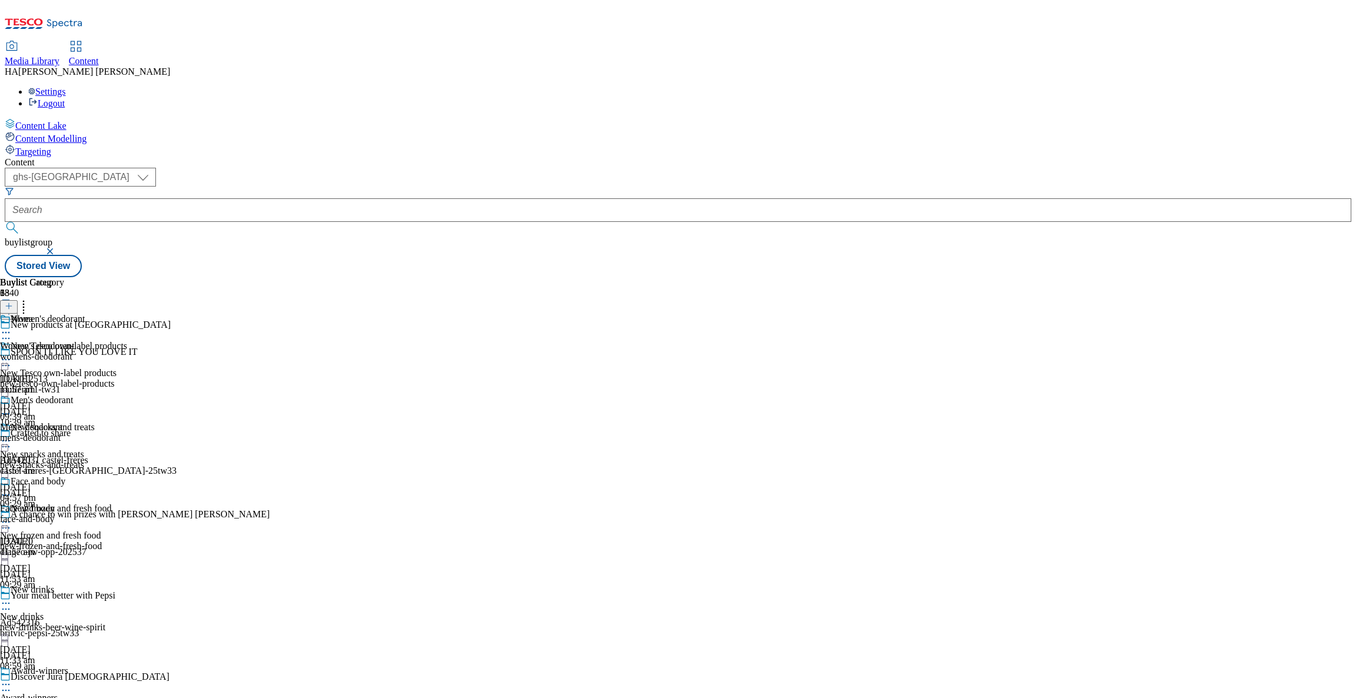
click at [127, 314] on div "Nivea" at bounding box center [63, 327] width 127 height 27
click at [12, 327] on icon at bounding box center [6, 333] width 12 height 12
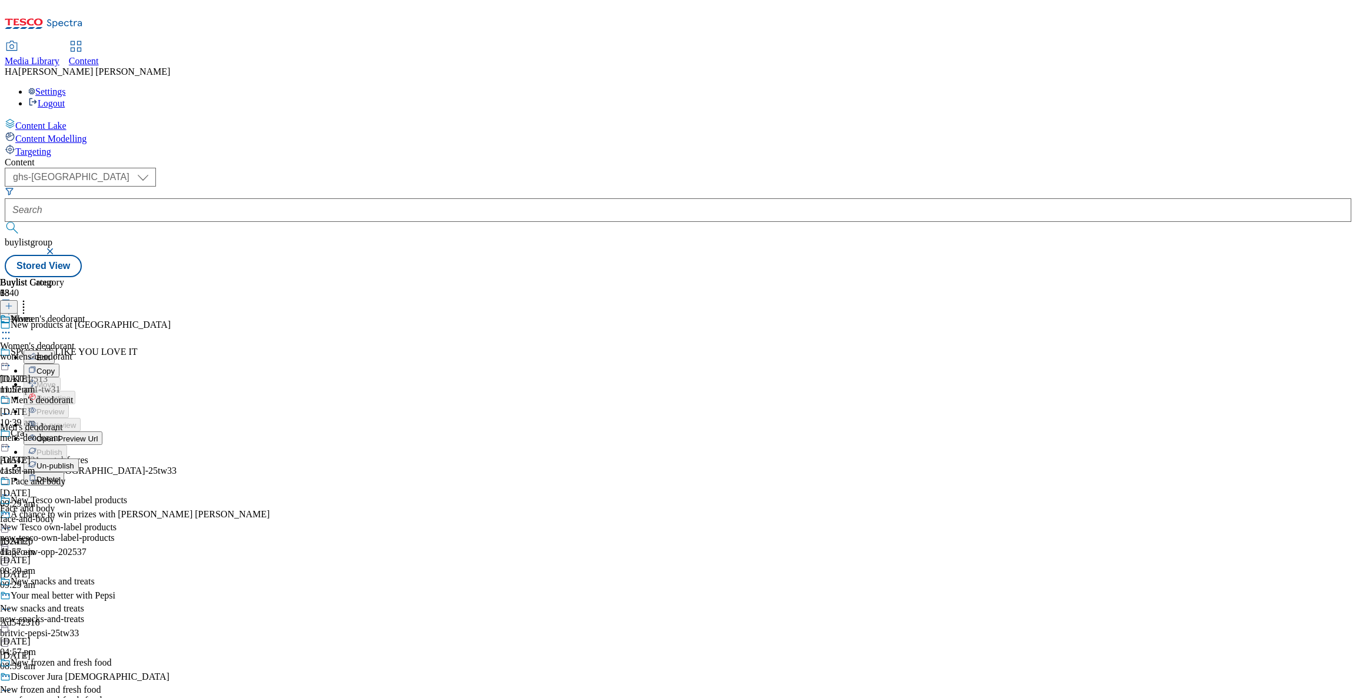
click at [98, 434] on span "Open Preview Url" at bounding box center [66, 438] width 61 height 9
